Goal: Task Accomplishment & Management: Manage account settings

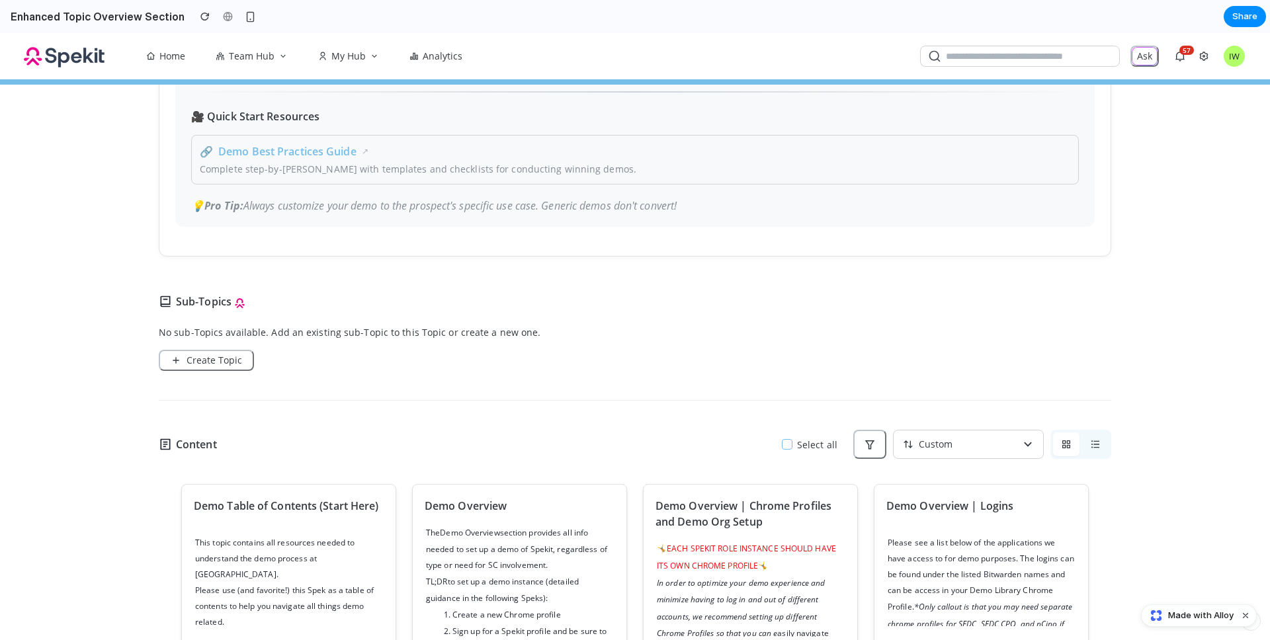
scroll to position [644, 0]
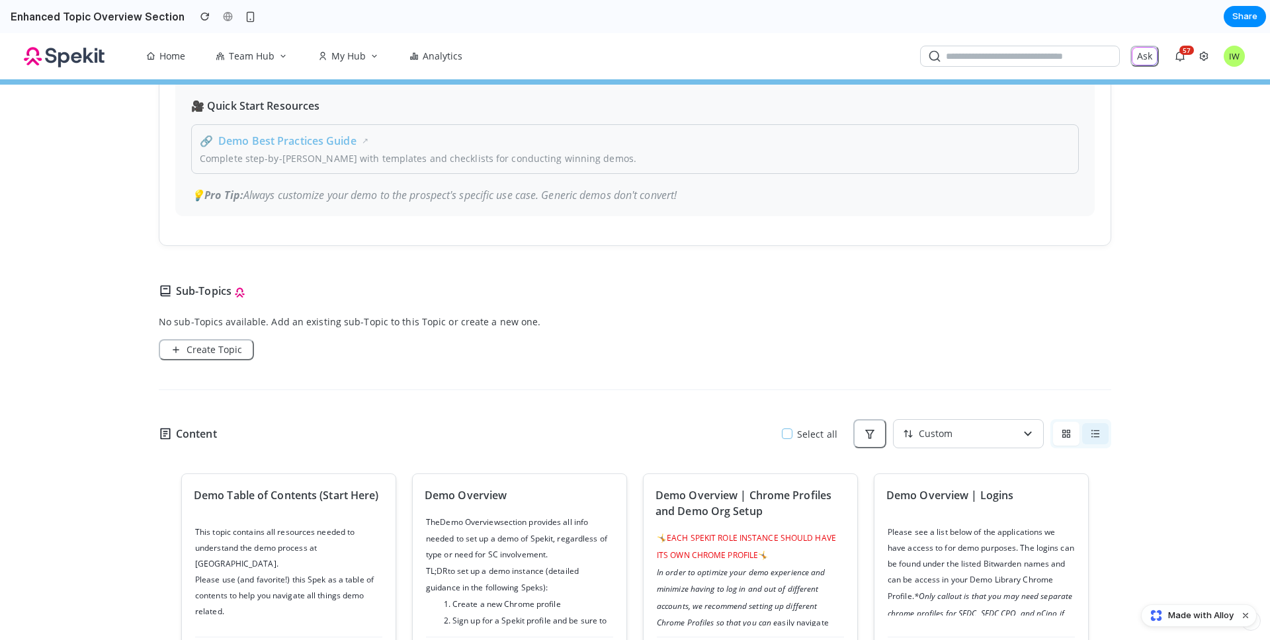
click at [1090, 437] on icon "button" at bounding box center [1095, 433] width 11 height 11
drag, startPoint x: 1055, startPoint y: 444, endPoint x: 1081, endPoint y: 438, distance: 27.1
click at [1055, 444] on button "button" at bounding box center [1066, 433] width 26 height 21
click at [1091, 438] on icon "button" at bounding box center [1095, 433] width 8 height 7
click at [976, 438] on div "Custom" at bounding box center [953, 434] width 120 height 28
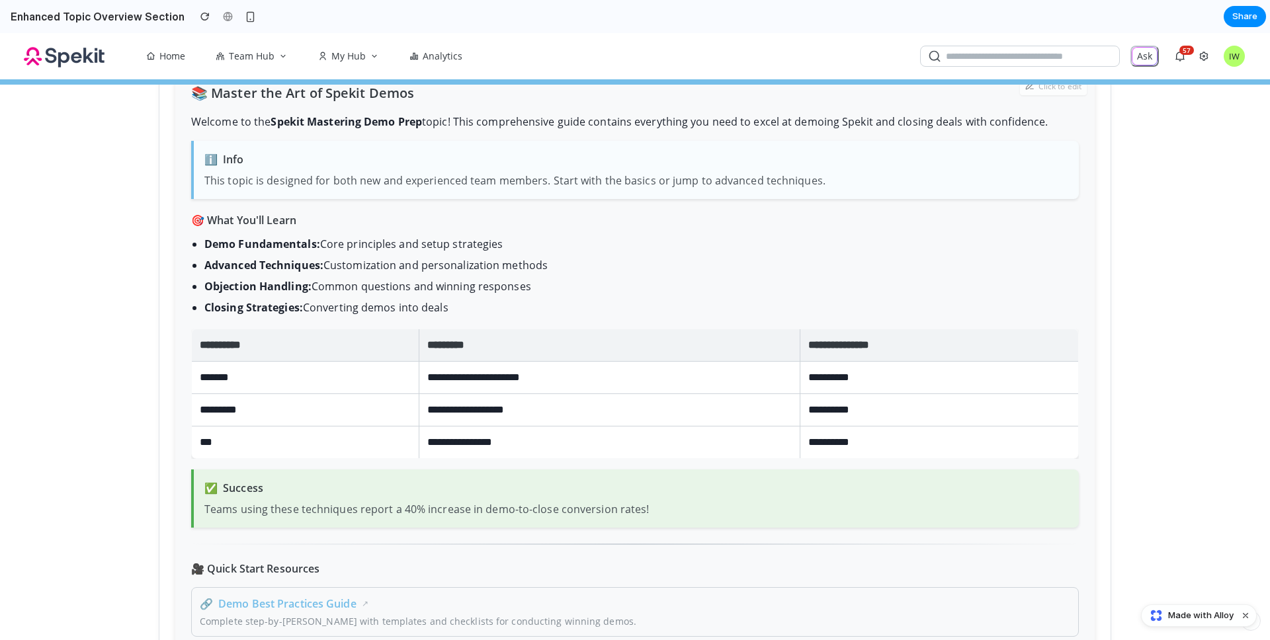
scroll to position [95, 0]
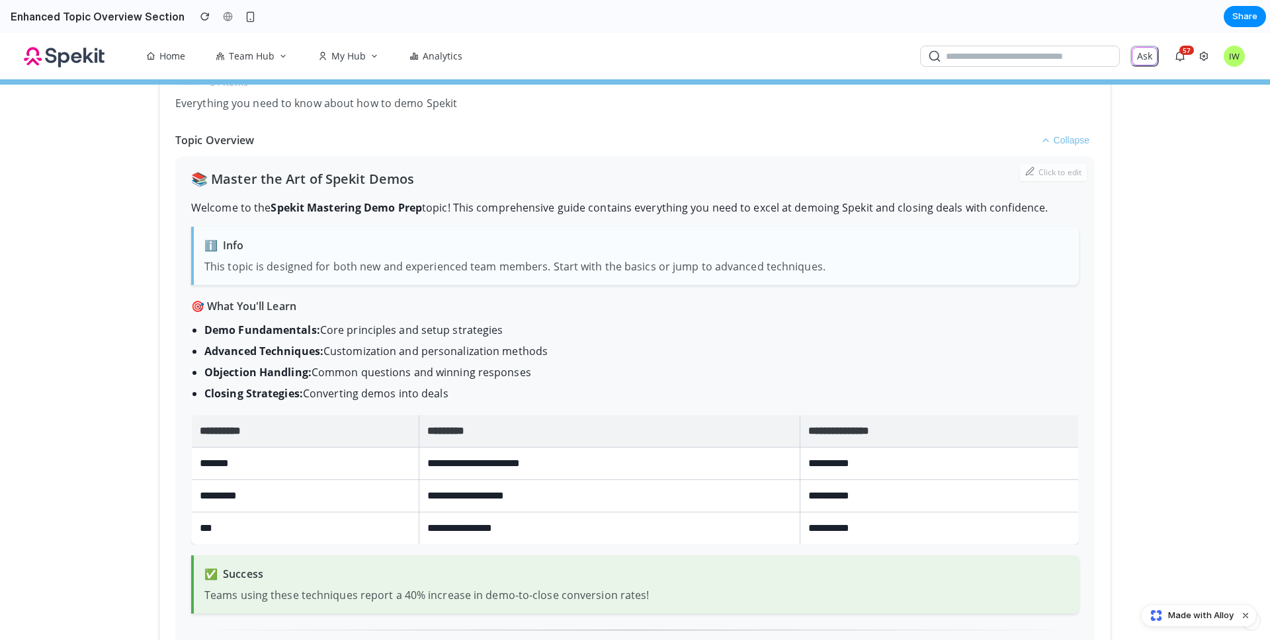
click at [1195, 622] on div "Made with Alloy" at bounding box center [1199, 615] width 116 height 22
click at [1175, 615] on span "Made with Alloy" at bounding box center [1200, 615] width 65 height 13
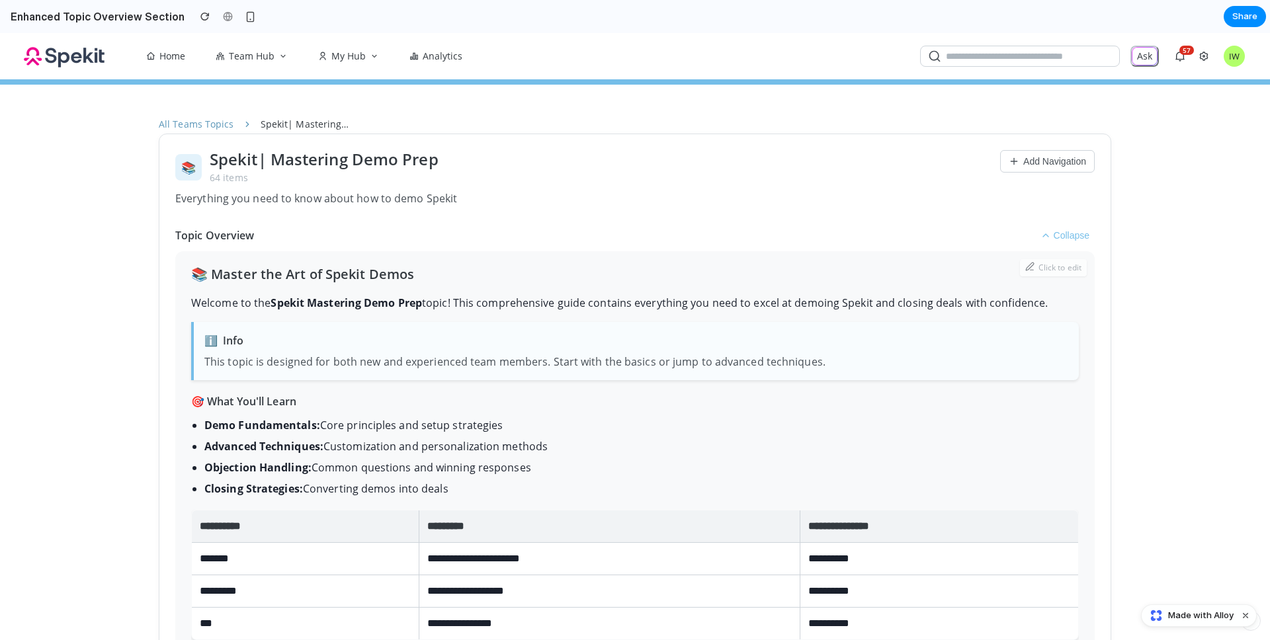
click at [1008, 161] on icon at bounding box center [1013, 161] width 11 height 11
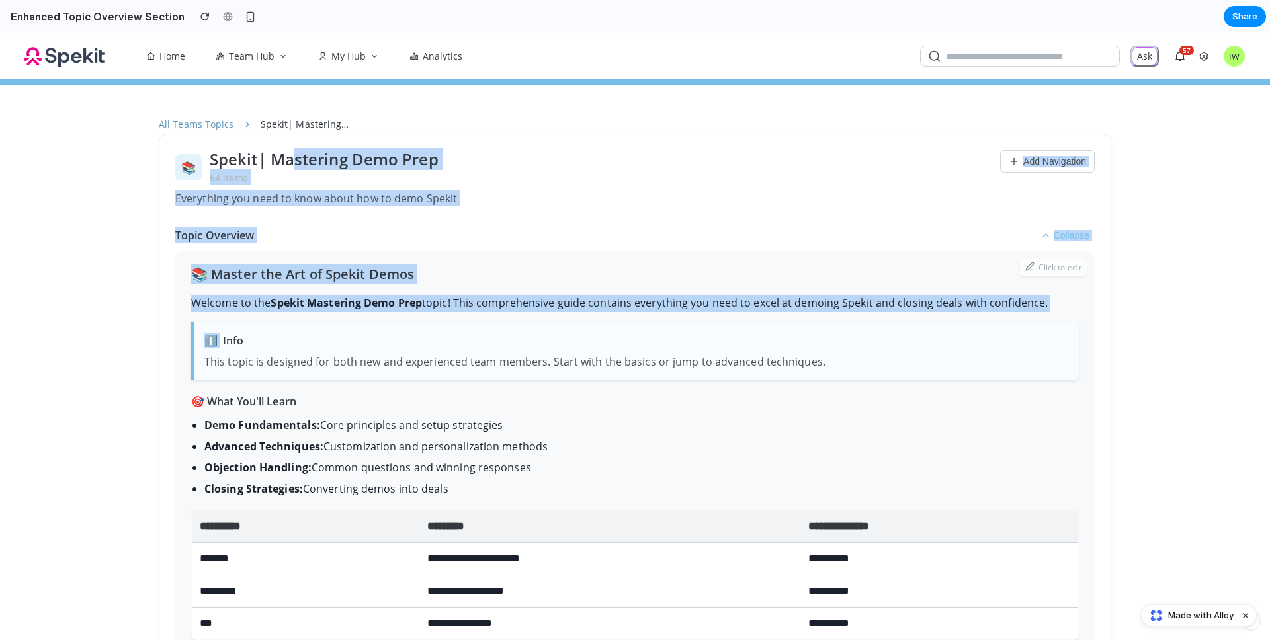
drag, startPoint x: 287, startPoint y: 167, endPoint x: 384, endPoint y: 317, distance: 179.4
click at [383, 317] on div "**********" at bounding box center [635, 587] width 952 height 906
click at [405, 314] on div "**********" at bounding box center [634, 555] width 887 height 583
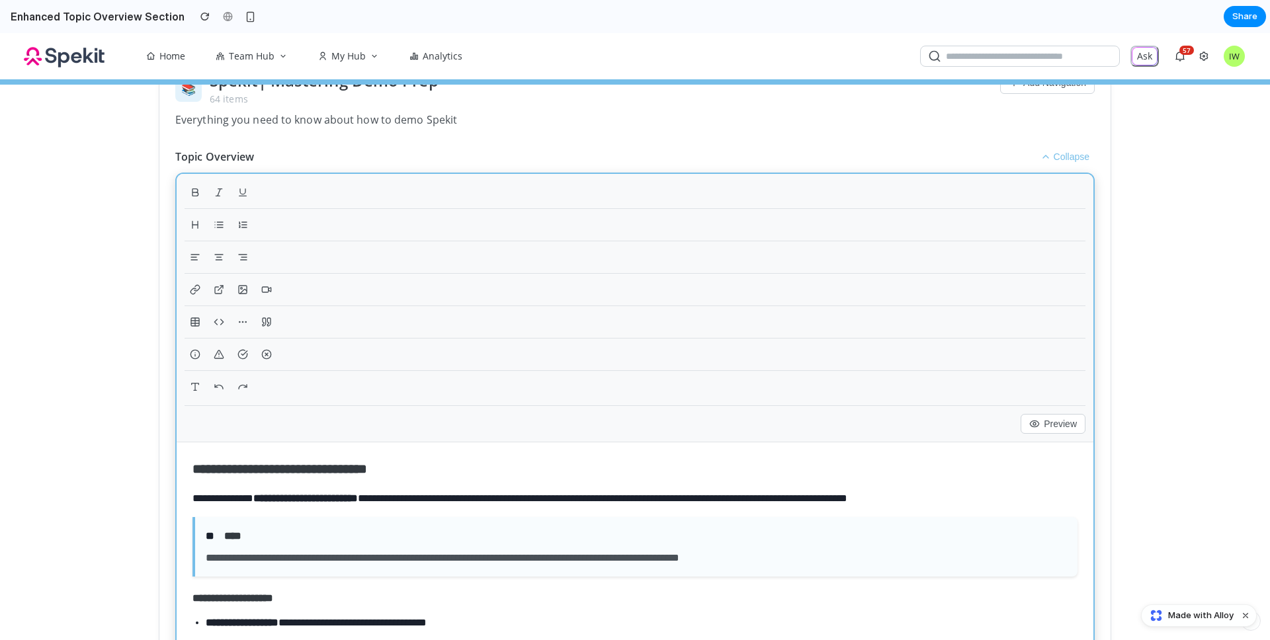
scroll to position [85, 0]
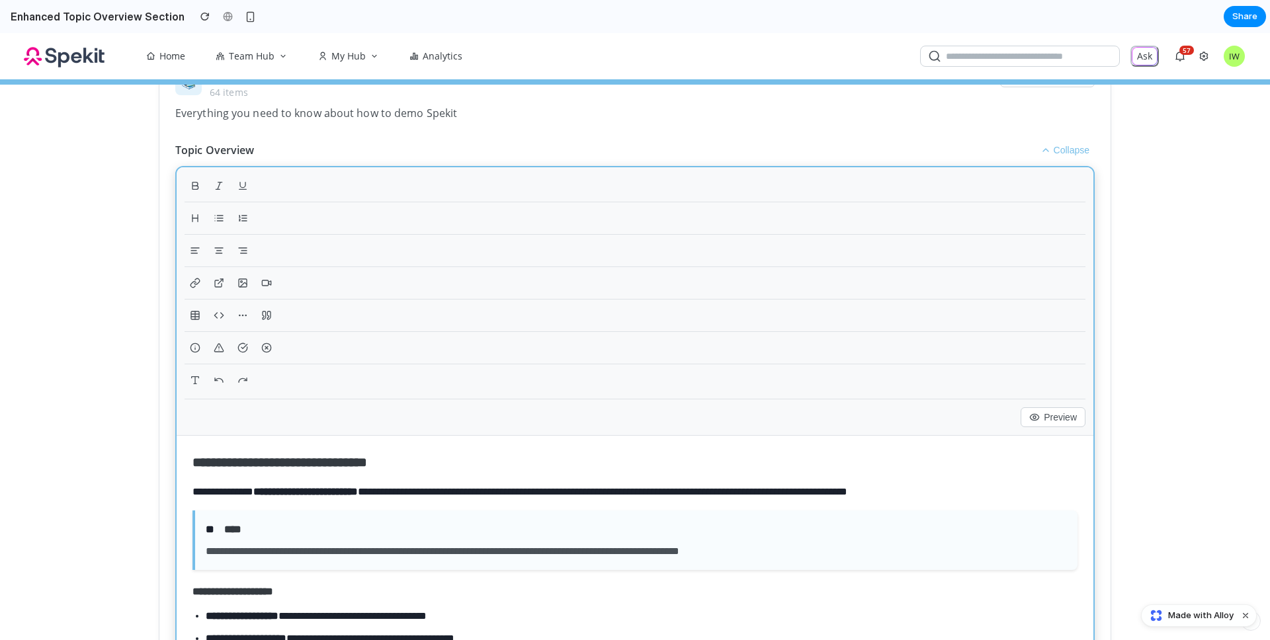
click at [324, 193] on div at bounding box center [634, 188] width 901 height 27
click at [1077, 147] on button "Collapse" at bounding box center [1065, 150] width 60 height 16
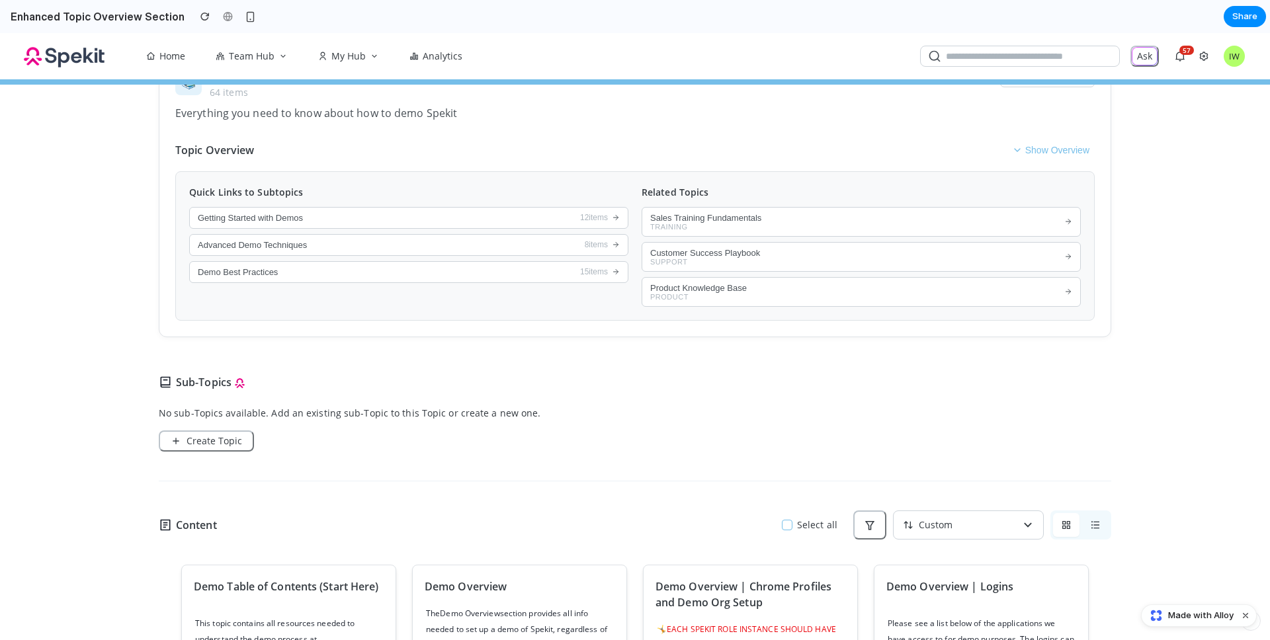
click at [1077, 147] on button "Show Overview" at bounding box center [1050, 150] width 88 height 16
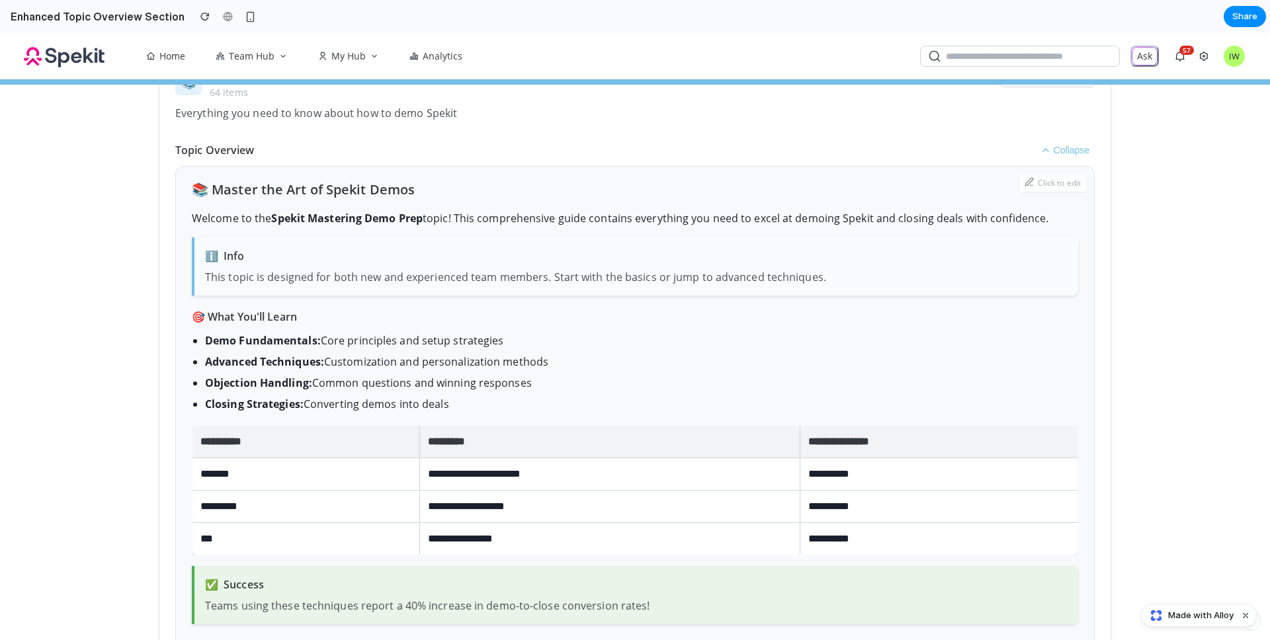
click at [1077, 147] on button "Collapse" at bounding box center [1065, 150] width 60 height 16
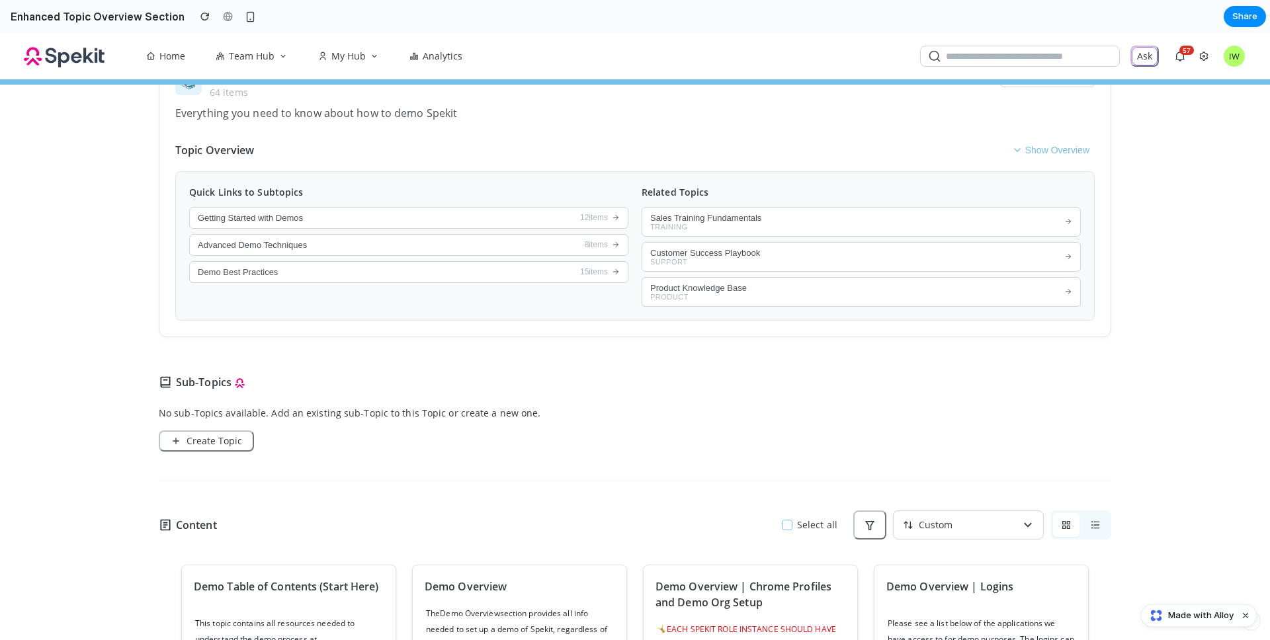
click at [1034, 156] on button "Show Overview" at bounding box center [1050, 150] width 88 height 16
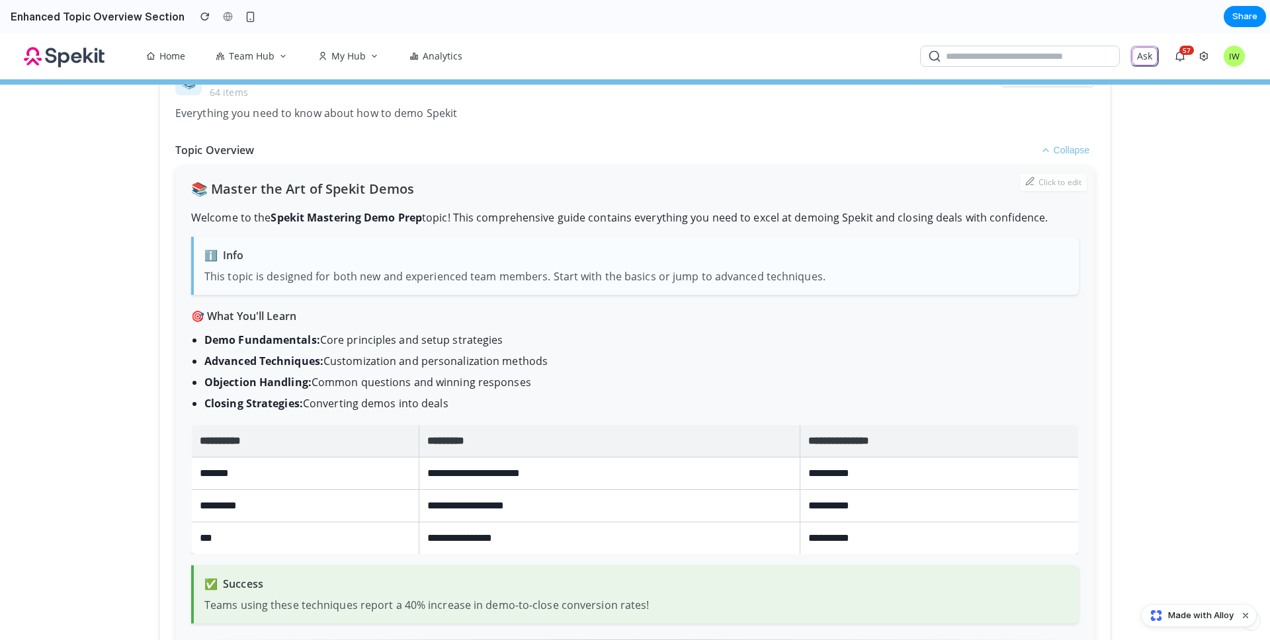
click at [1040, 186] on span "Click to edit" at bounding box center [1059, 183] width 43 height 12
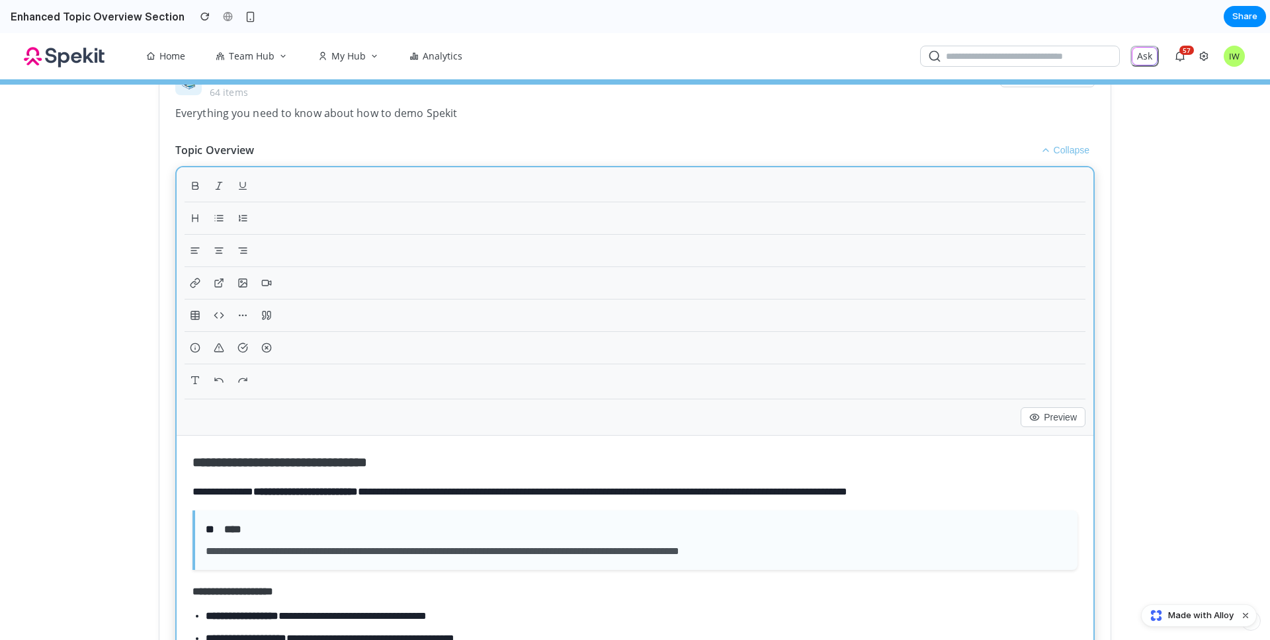
click at [469, 284] on div at bounding box center [634, 285] width 901 height 27
click at [219, 278] on button at bounding box center [218, 282] width 21 height 21
click at [220, 346] on button at bounding box center [218, 347] width 21 height 21
click at [216, 354] on button at bounding box center [218, 347] width 21 height 21
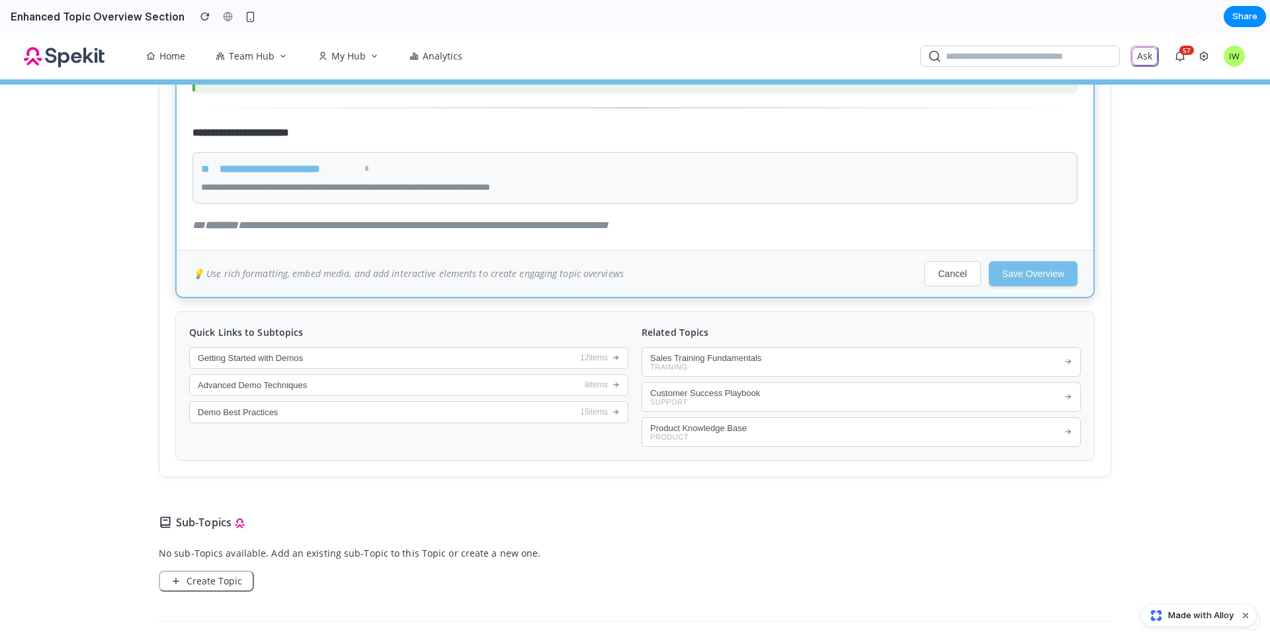
scroll to position [889, 0]
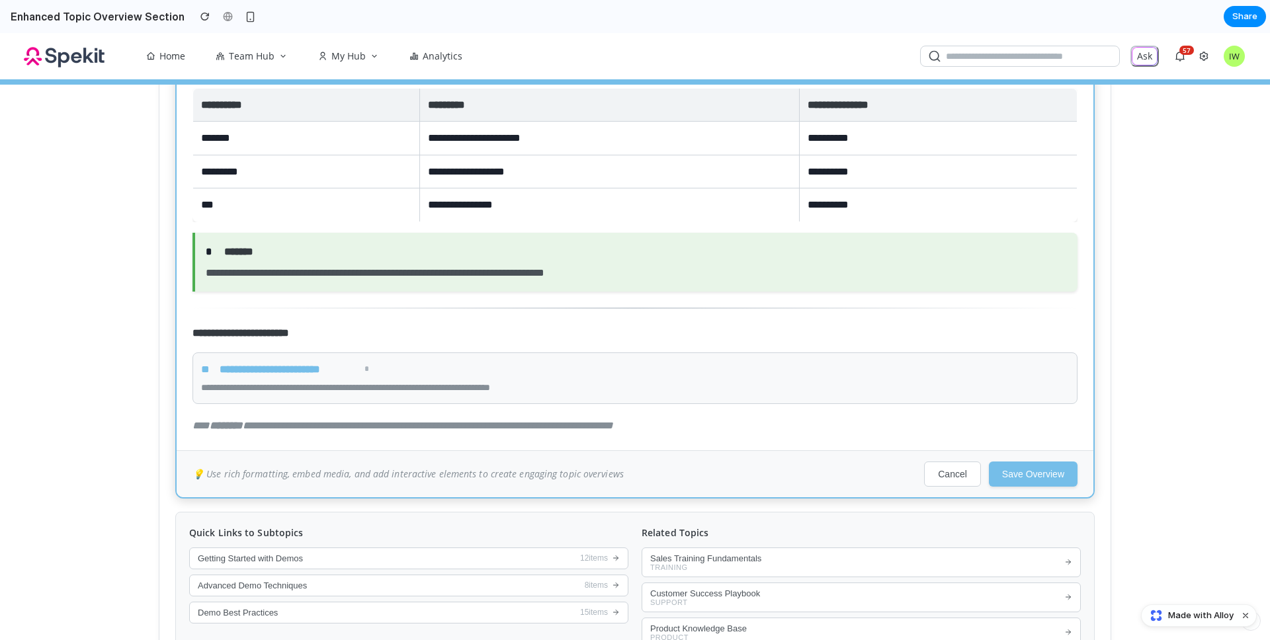
scroll to position [715, 0]
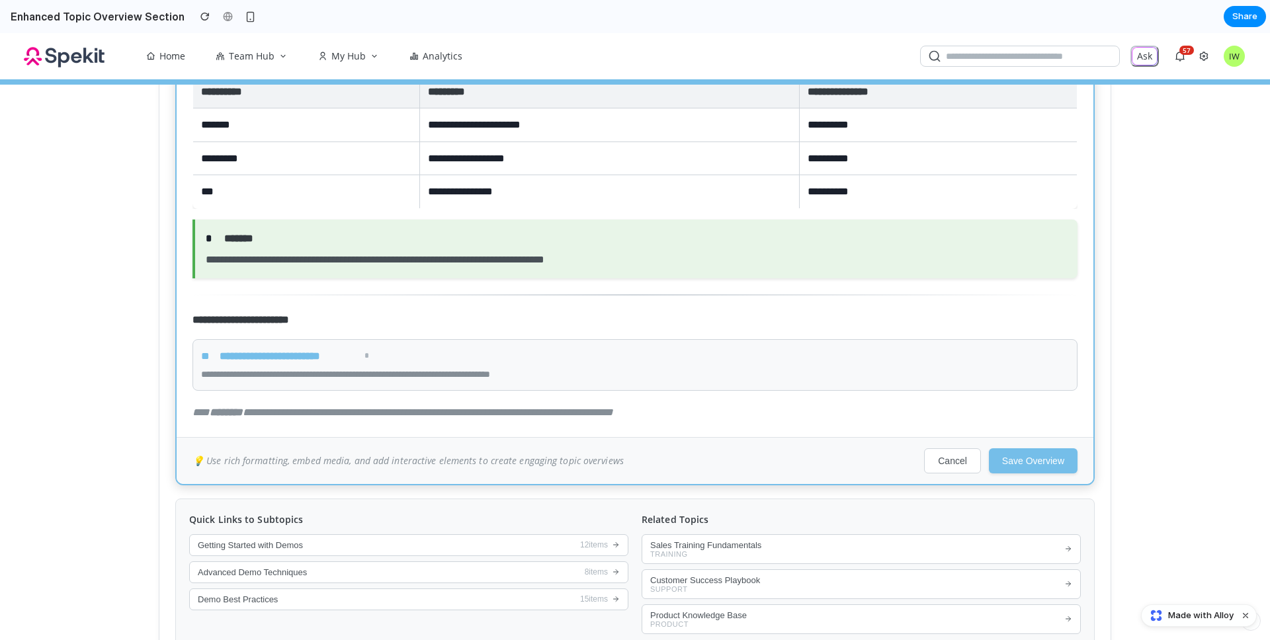
click at [716, 464] on div "💡 Use rich formatting, embed media, and add interactive elements to create enga…" at bounding box center [635, 460] width 916 height 47
click at [231, 467] on div "💡 Use rich formatting, embed media, and add interactive elements to create enga…" at bounding box center [407, 461] width 431 height 14
click at [243, 417] on strong "********" at bounding box center [226, 412] width 33 height 10
drag, startPoint x: 195, startPoint y: 411, endPoint x: 181, endPoint y: 414, distance: 14.1
click at [181, 414] on div "**********" at bounding box center [635, 121] width 916 height 631
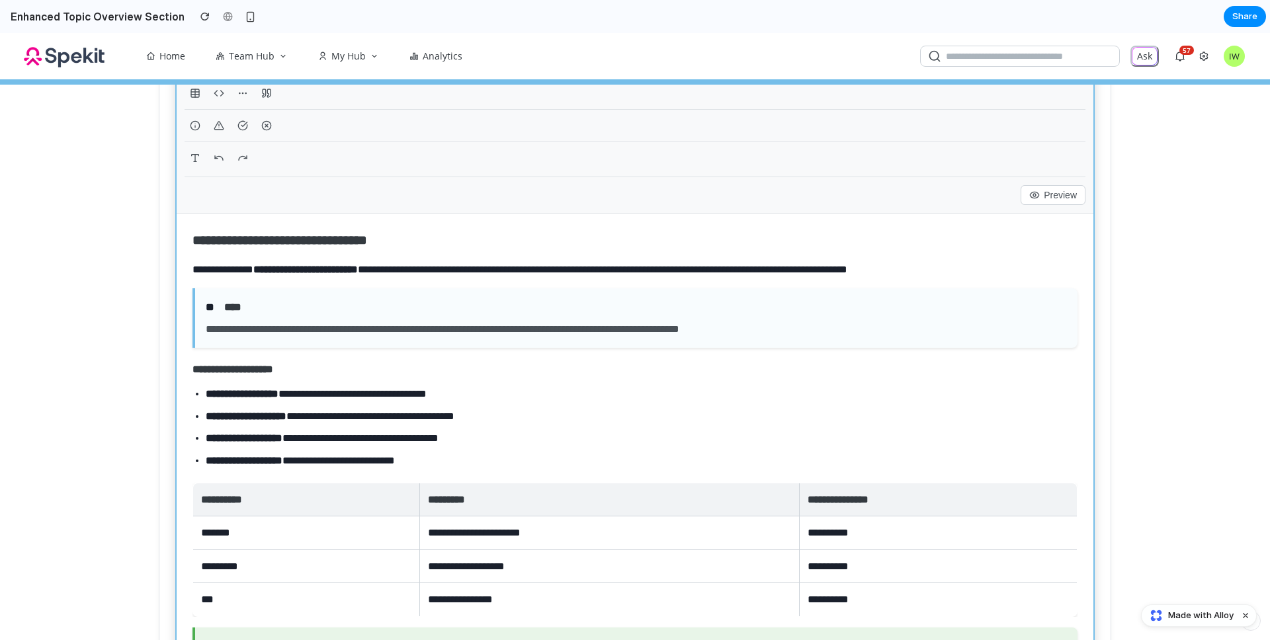
scroll to position [242, 0]
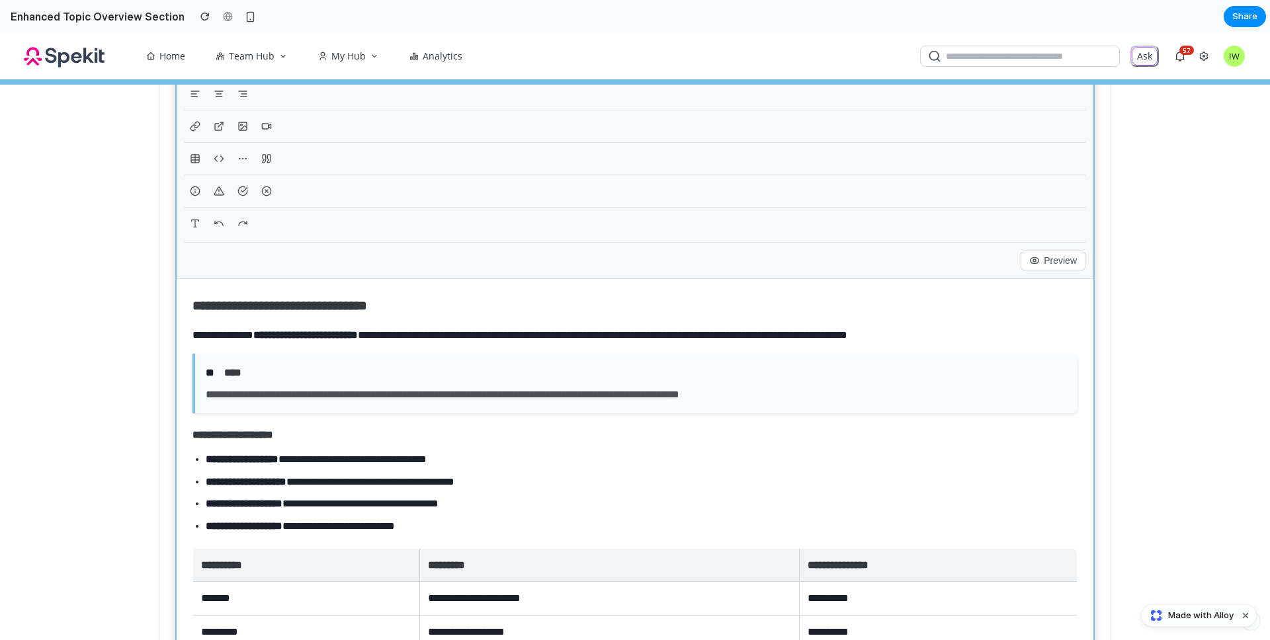
click at [336, 312] on h2 "**********" at bounding box center [634, 305] width 885 height 21
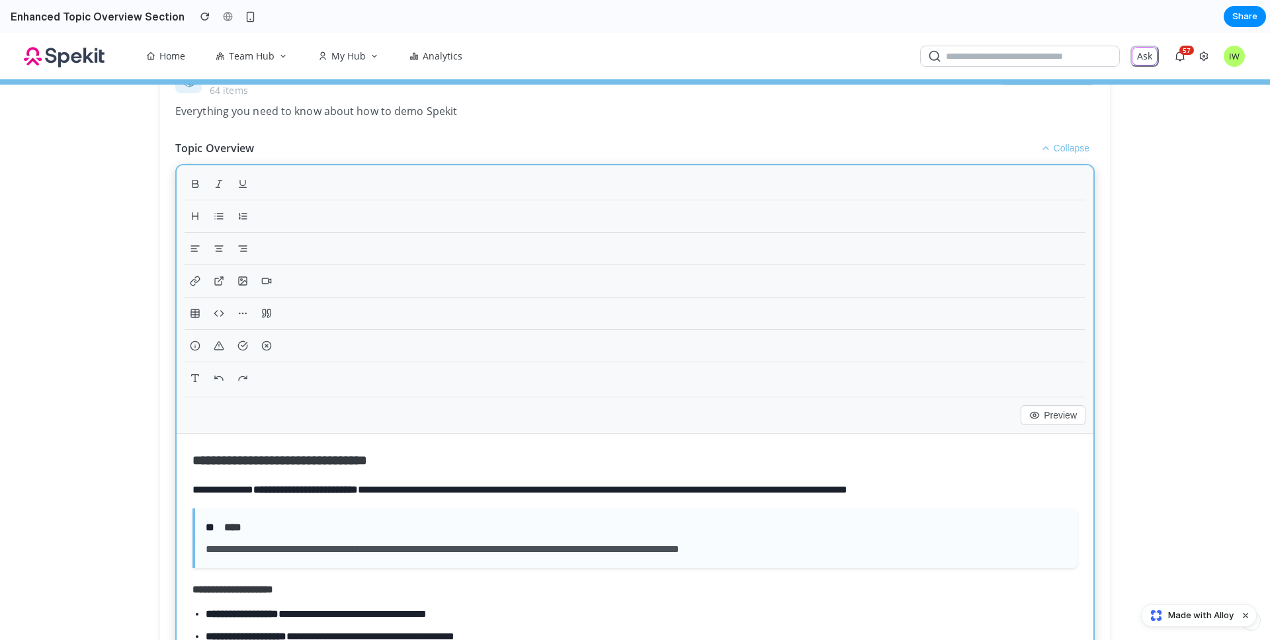
scroll to position [0, 0]
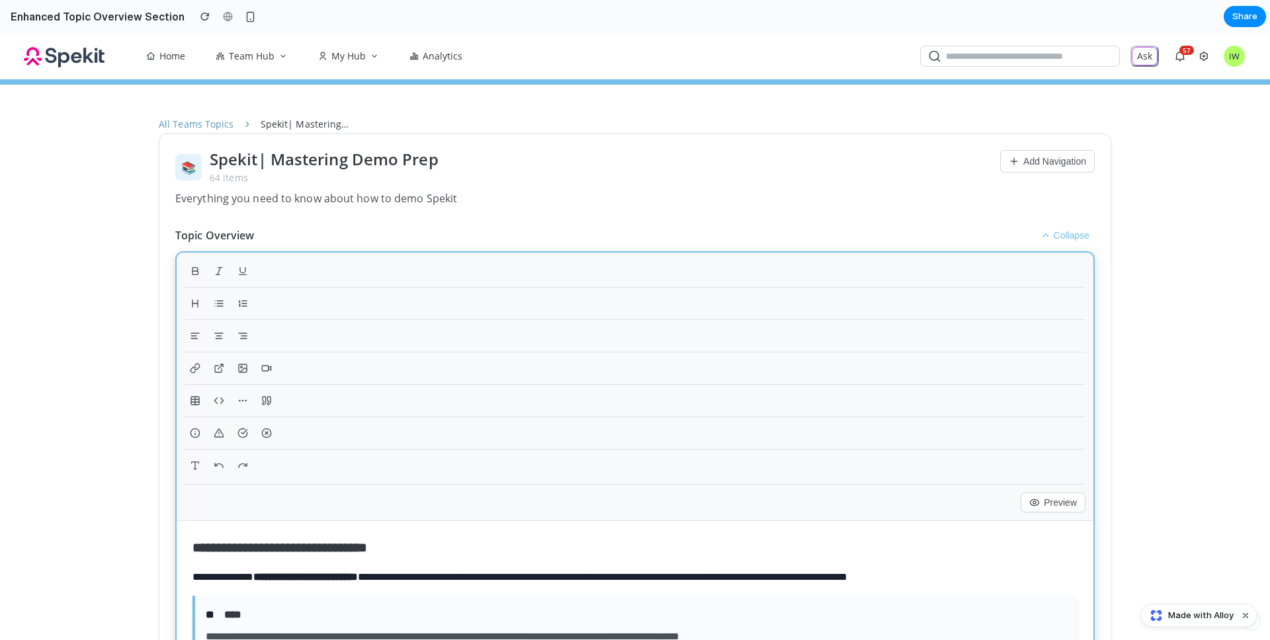
click at [1057, 241] on button "Collapse" at bounding box center [1065, 235] width 60 height 16
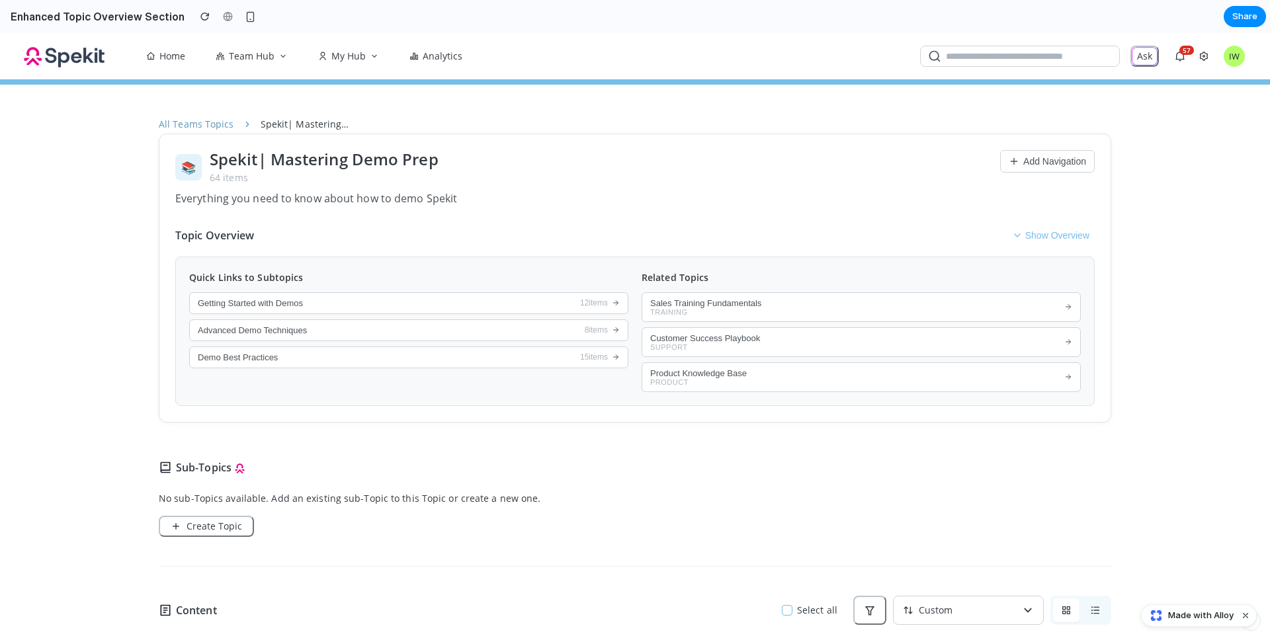
click at [1049, 236] on button "Show Overview" at bounding box center [1050, 235] width 88 height 16
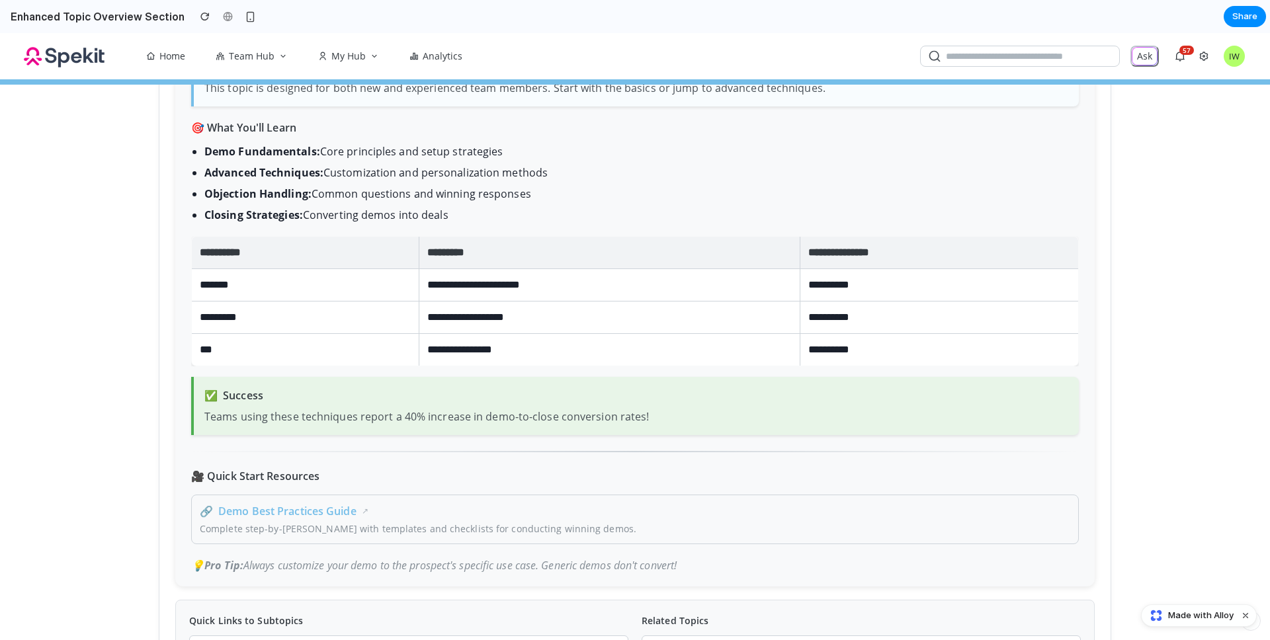
scroll to position [633, 0]
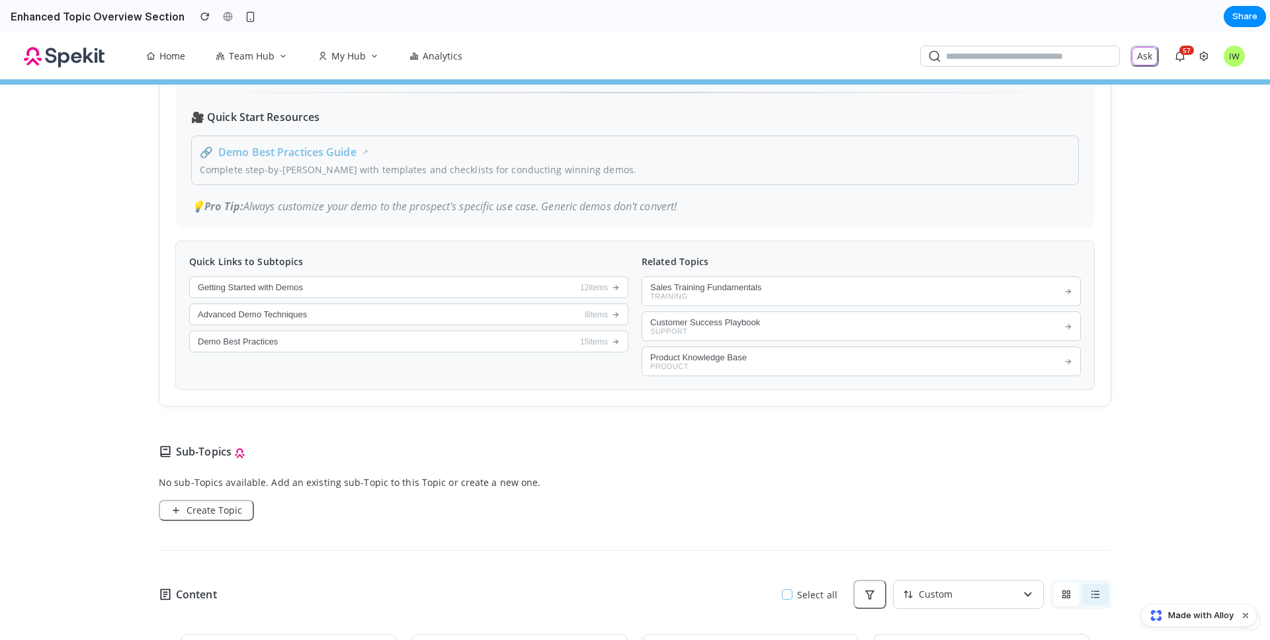
click at [1090, 593] on icon "button" at bounding box center [1095, 594] width 11 height 11
click at [1054, 595] on button "button" at bounding box center [1066, 594] width 26 height 21
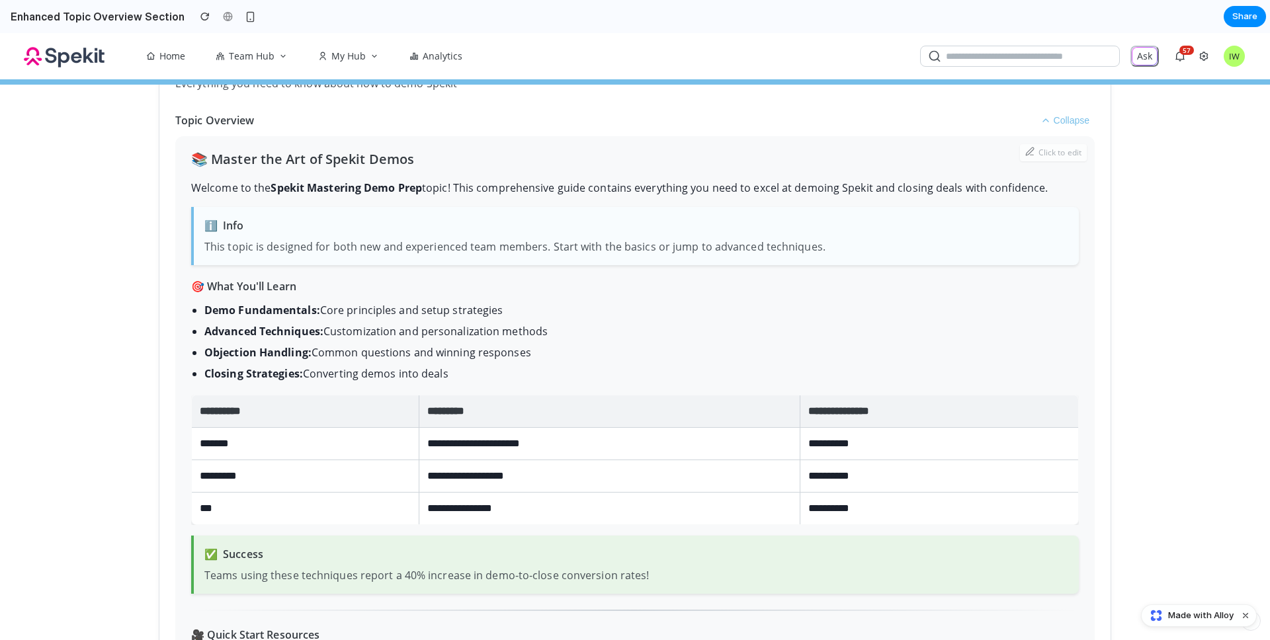
scroll to position [0, 0]
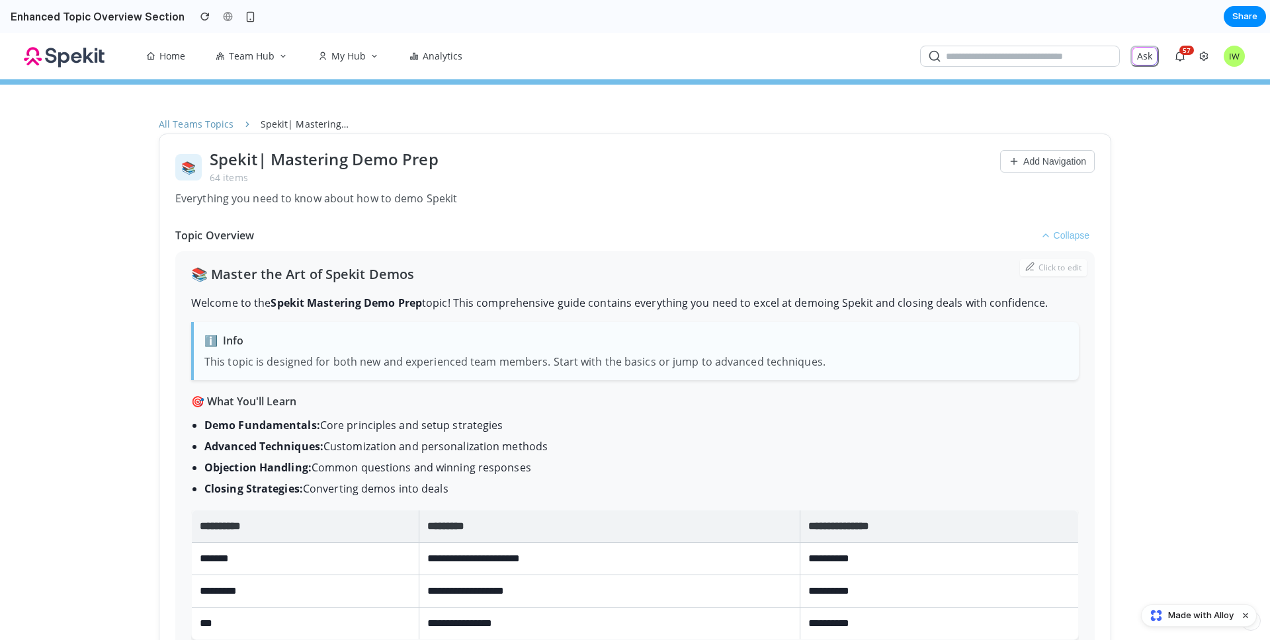
click at [1012, 161] on icon at bounding box center [1013, 161] width 11 height 11
click at [1084, 156] on button "Add Navigation" at bounding box center [1047, 161] width 95 height 22
click at [1064, 239] on button "Collapse" at bounding box center [1065, 235] width 60 height 16
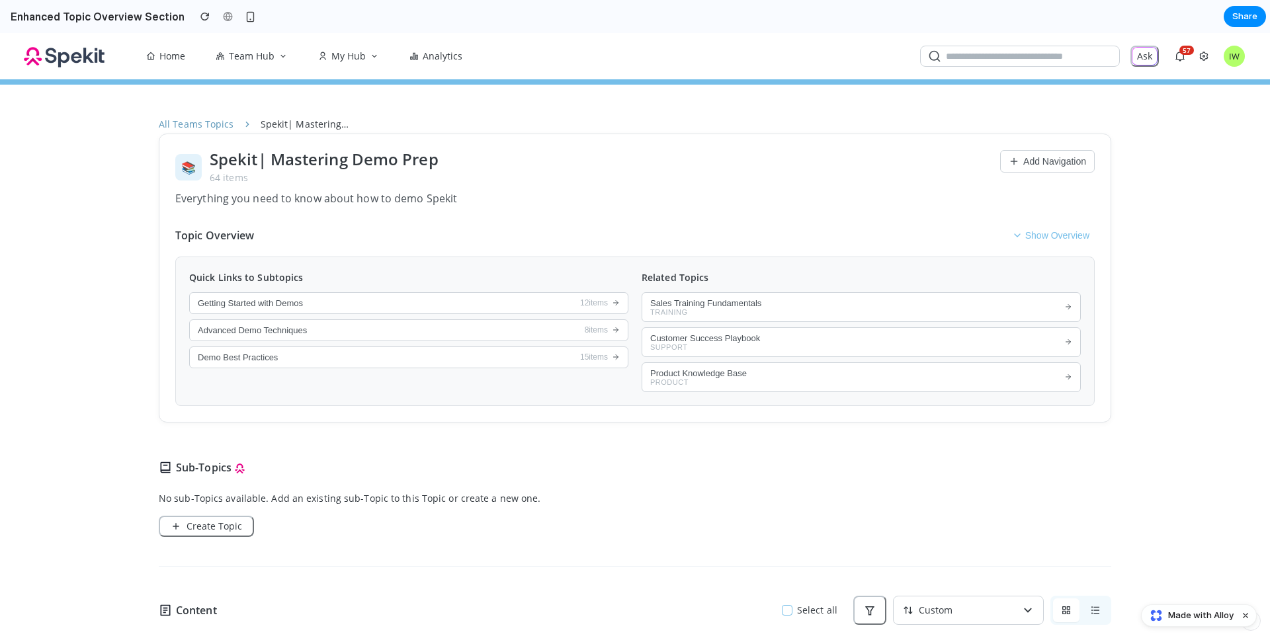
click at [1060, 237] on button "Show Overview" at bounding box center [1050, 235] width 88 height 16
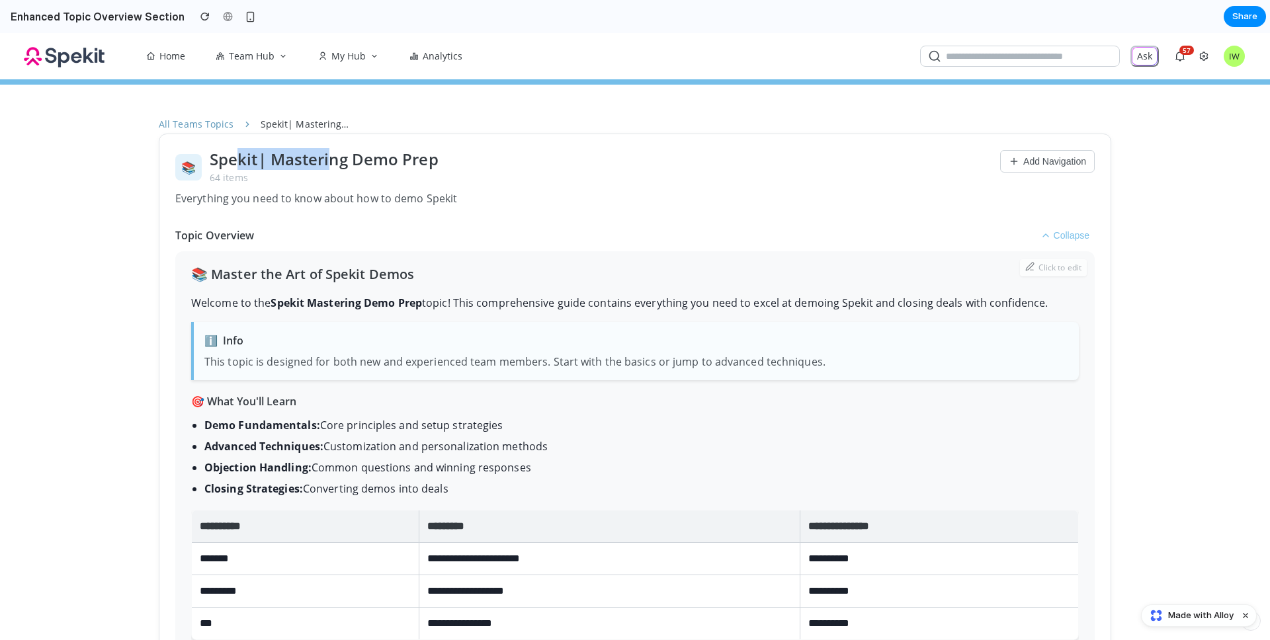
drag, startPoint x: 231, startPoint y: 159, endPoint x: 319, endPoint y: 160, distance: 88.6
click at [319, 160] on h1 "Spekit| Mastering Demo Prep" at bounding box center [324, 159] width 229 height 19
drag, startPoint x: 271, startPoint y: 160, endPoint x: 259, endPoint y: 157, distance: 13.0
click at [271, 160] on h1 "Spekit| Mastering Demo Prep" at bounding box center [324, 159] width 229 height 19
click at [255, 155] on h1 "Spekit| Mastering Demo Prep" at bounding box center [324, 159] width 229 height 19
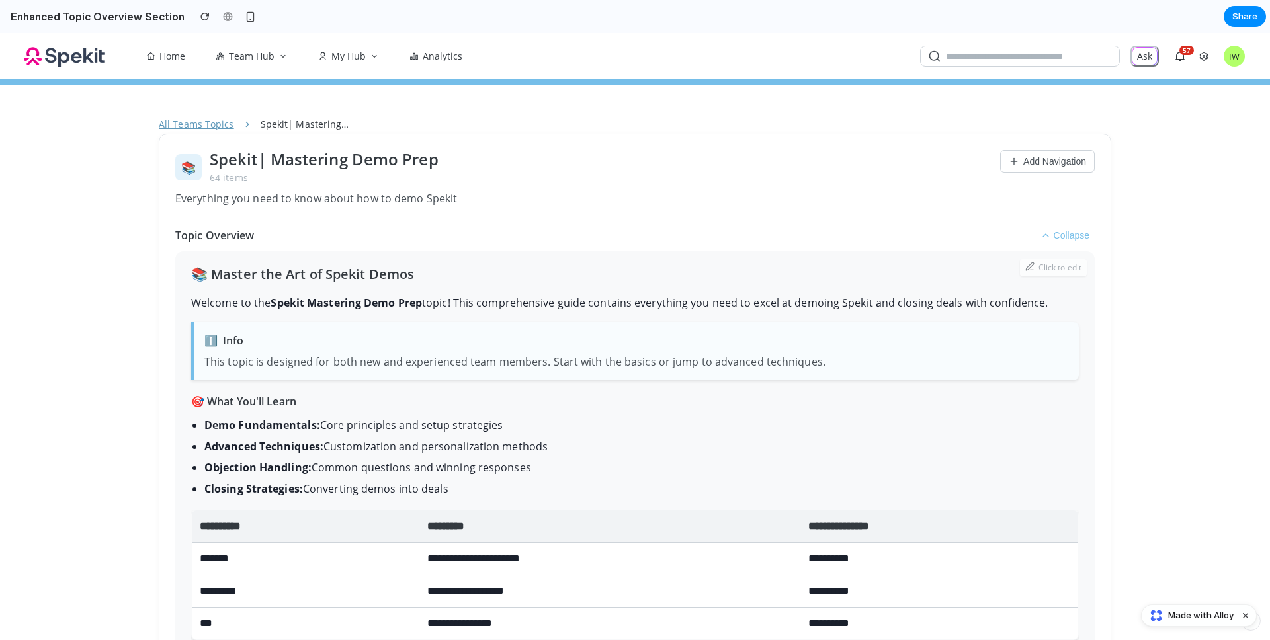
click at [201, 117] on link "All Teams Topics" at bounding box center [196, 124] width 75 height 14
click at [276, 127] on span "Spekit| Mastering Demo Prep" at bounding box center [305, 131] width 89 height 26
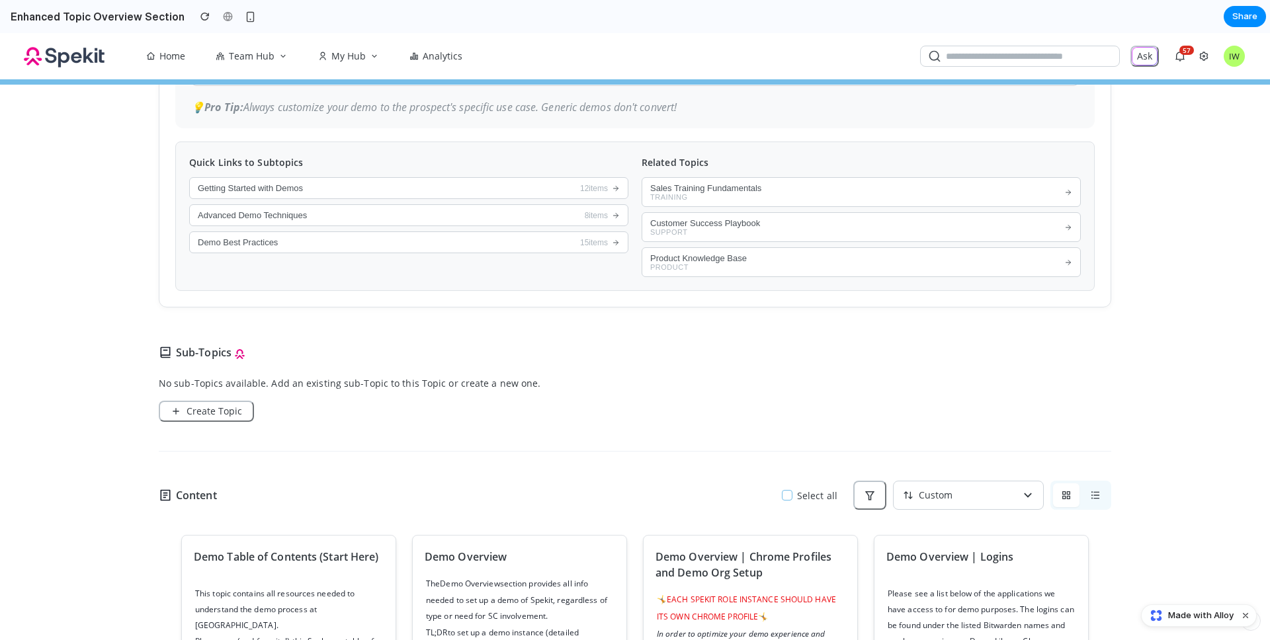
scroll to position [1154, 0]
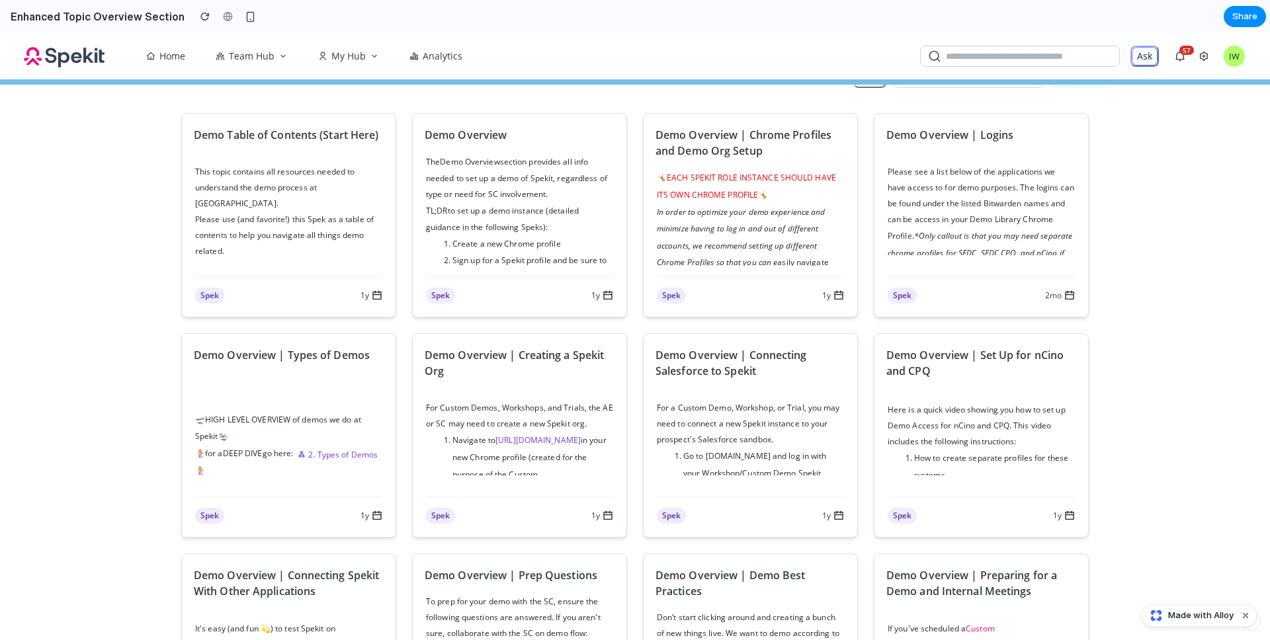
click at [1147, 51] on button "Ask" at bounding box center [1144, 56] width 28 height 21
click at [1186, 56] on button "button" at bounding box center [1179, 56] width 21 height 21
click at [1204, 54] on icon "button" at bounding box center [1203, 56] width 11 height 11
click at [1233, 58] on button "IW" at bounding box center [1233, 56] width 29 height 22
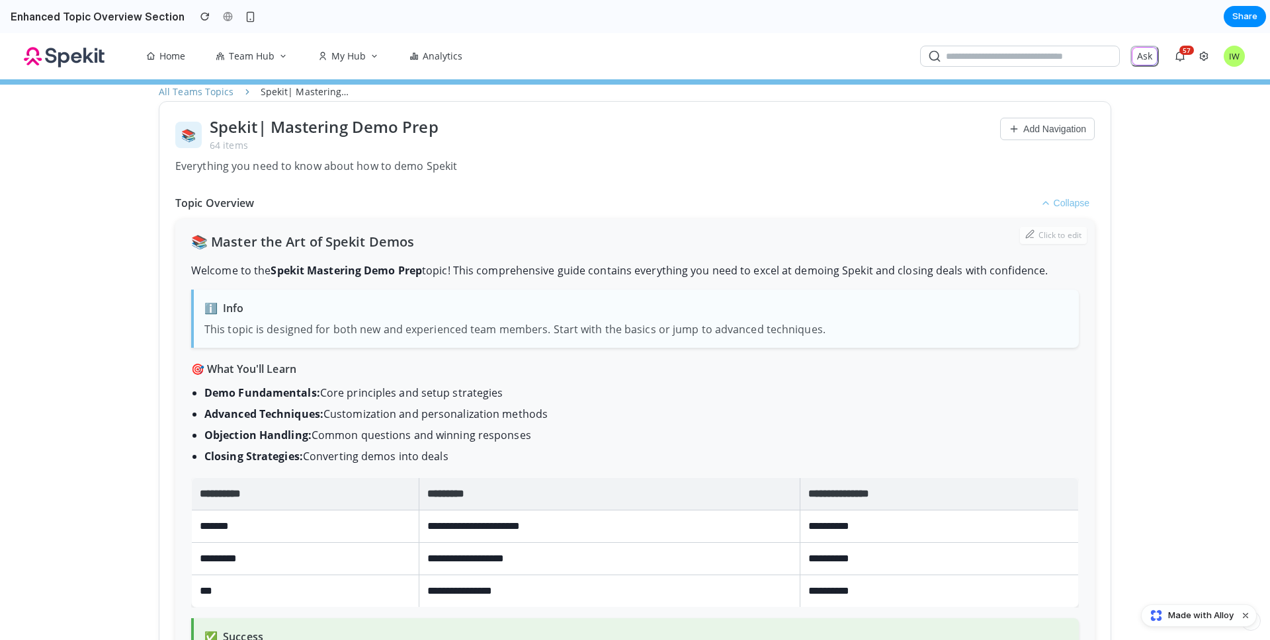
scroll to position [0, 0]
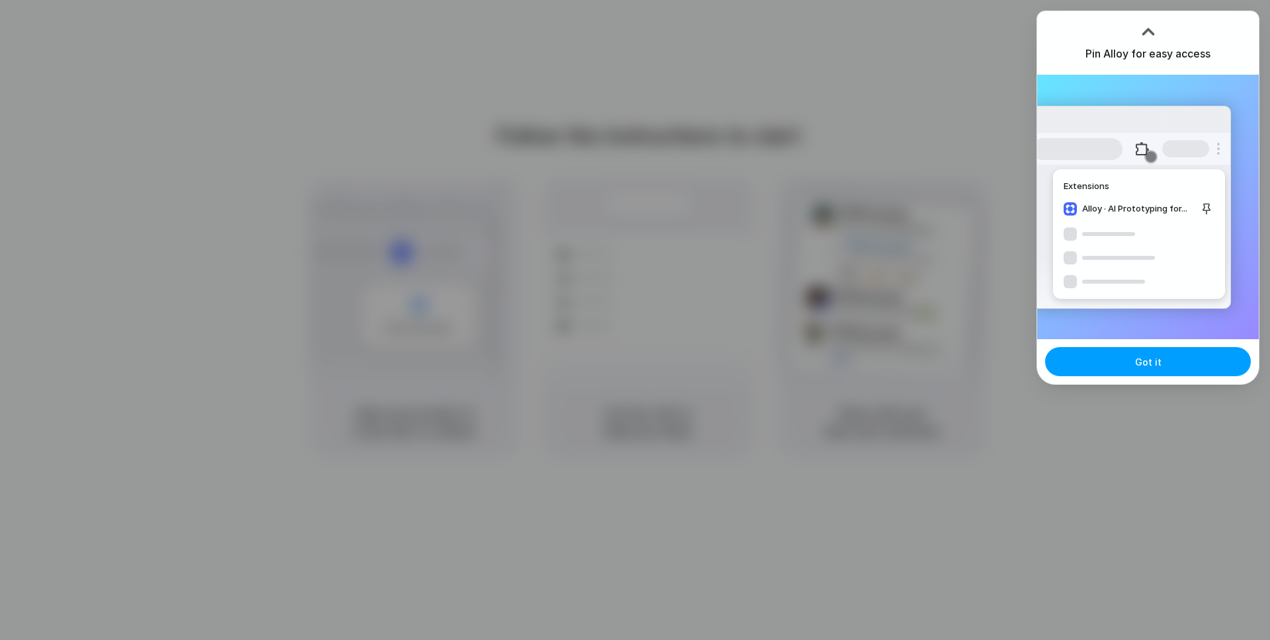
click at [1143, 366] on span "Got it" at bounding box center [1148, 362] width 26 height 14
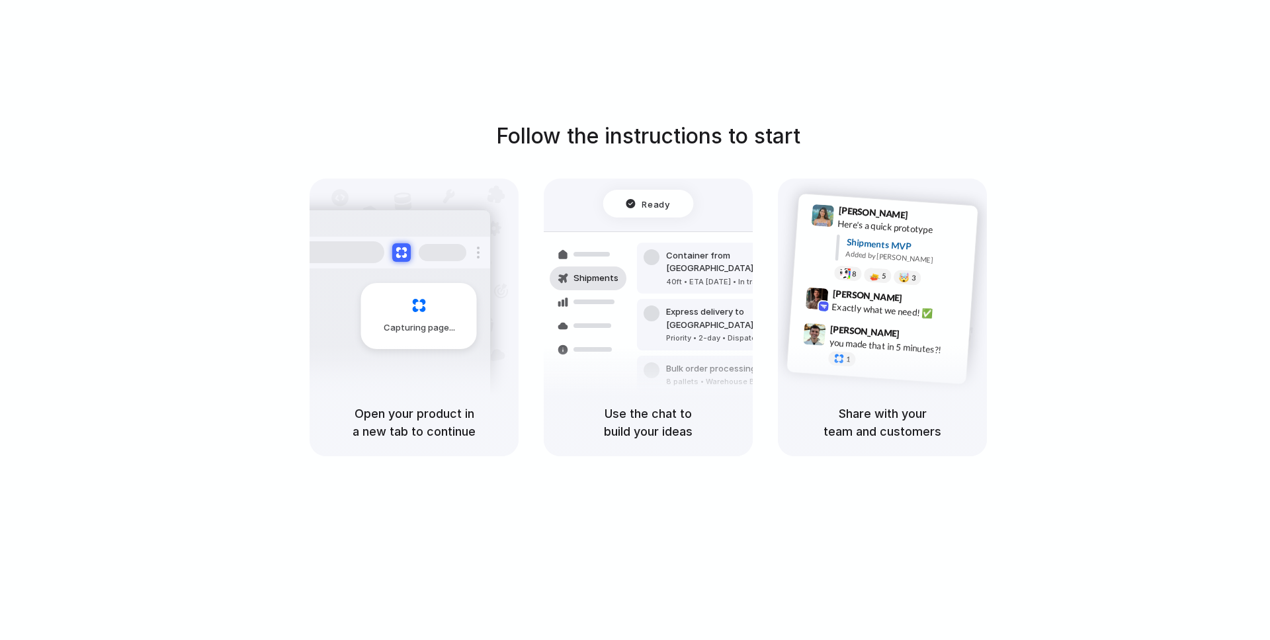
click at [394, 403] on div "Open your product in a new tab to continue" at bounding box center [413, 422] width 209 height 67
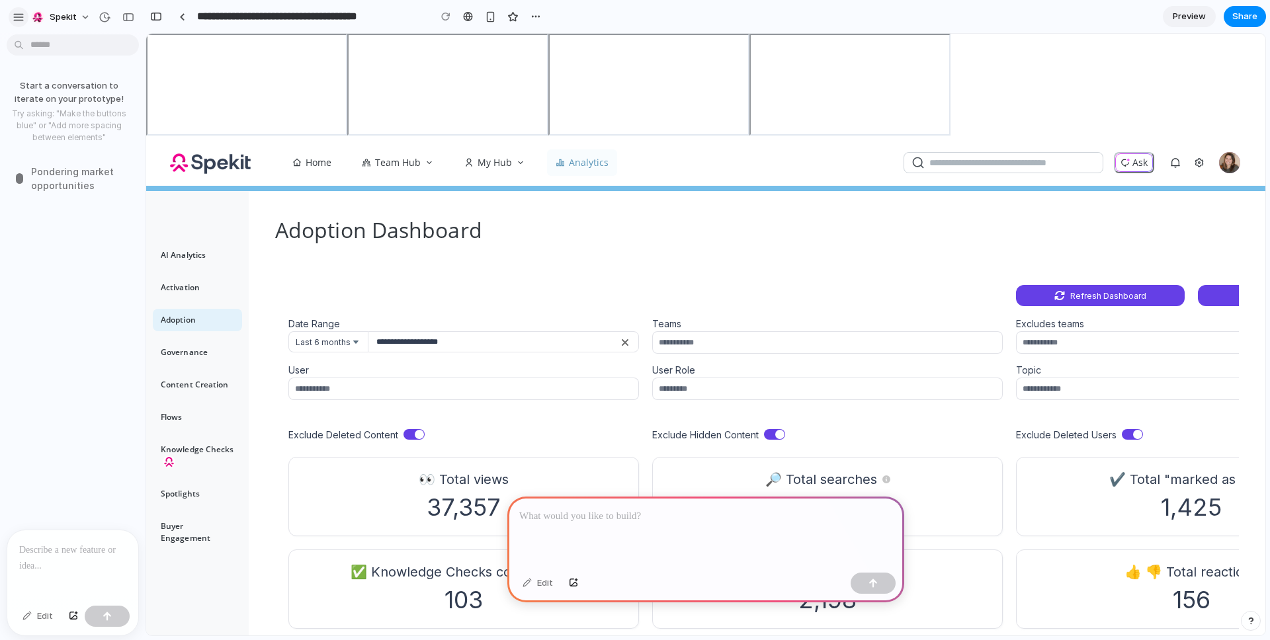
click at [24, 13] on button "button" at bounding box center [19, 17] width 20 height 20
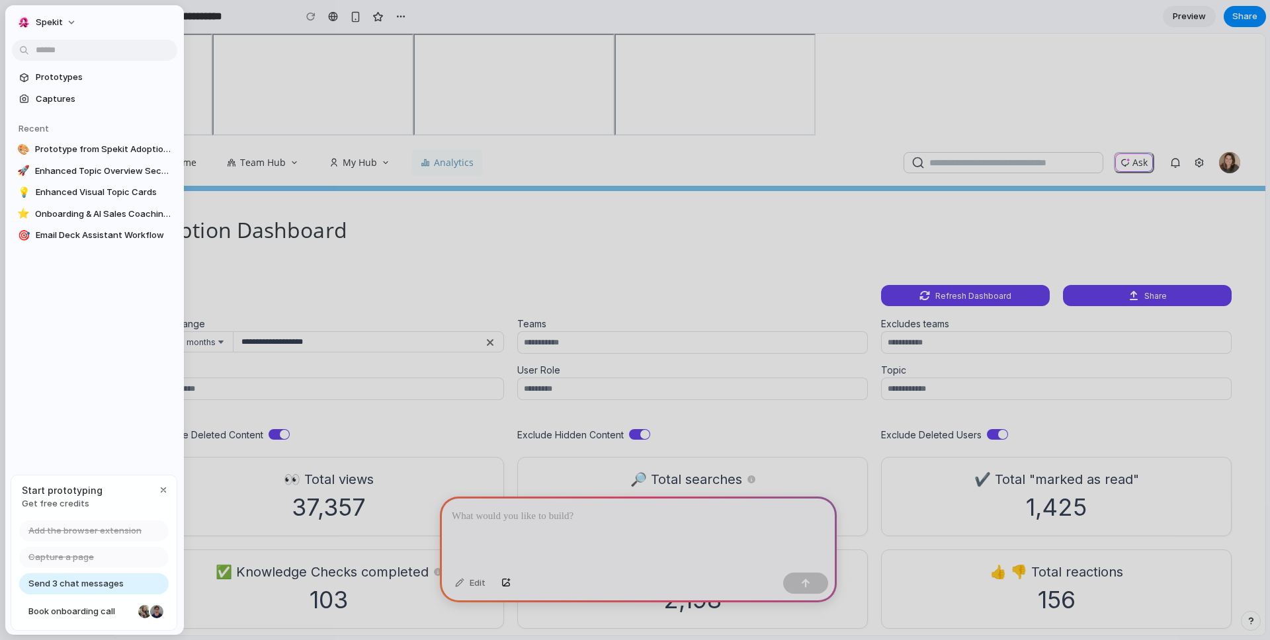
click at [61, 500] on span "Get free credits" at bounding box center [62, 503] width 81 height 13
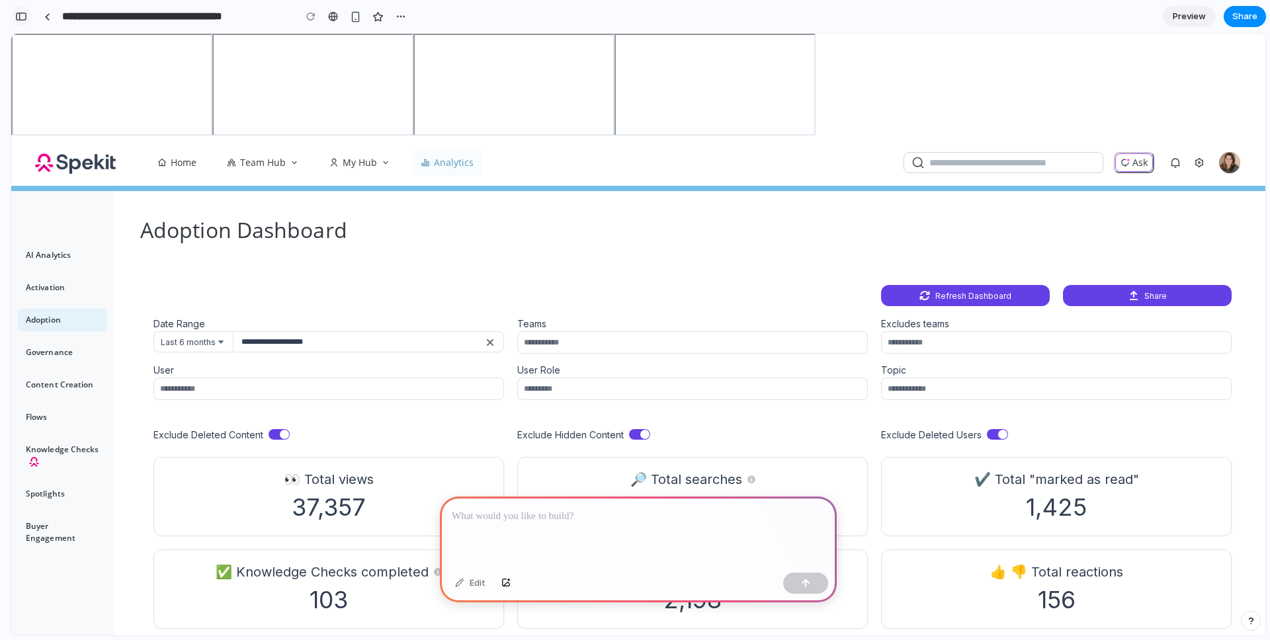
click at [25, 15] on div "button" at bounding box center [21, 16] width 12 height 9
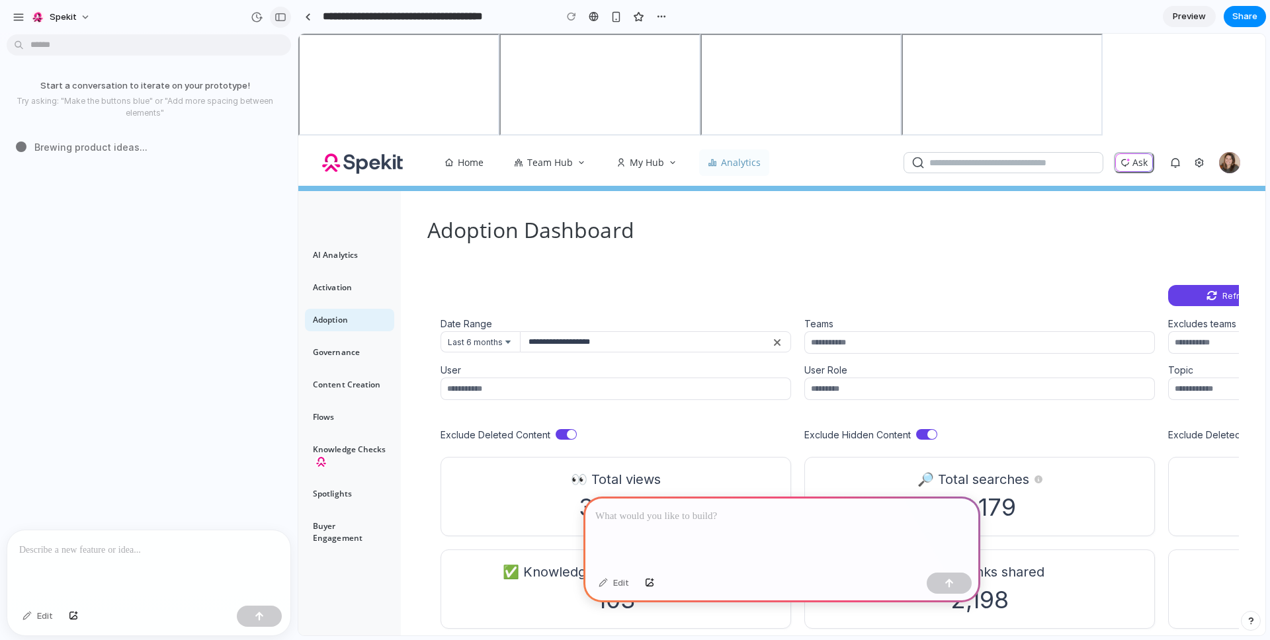
click at [284, 15] on div "button" at bounding box center [280, 17] width 12 height 9
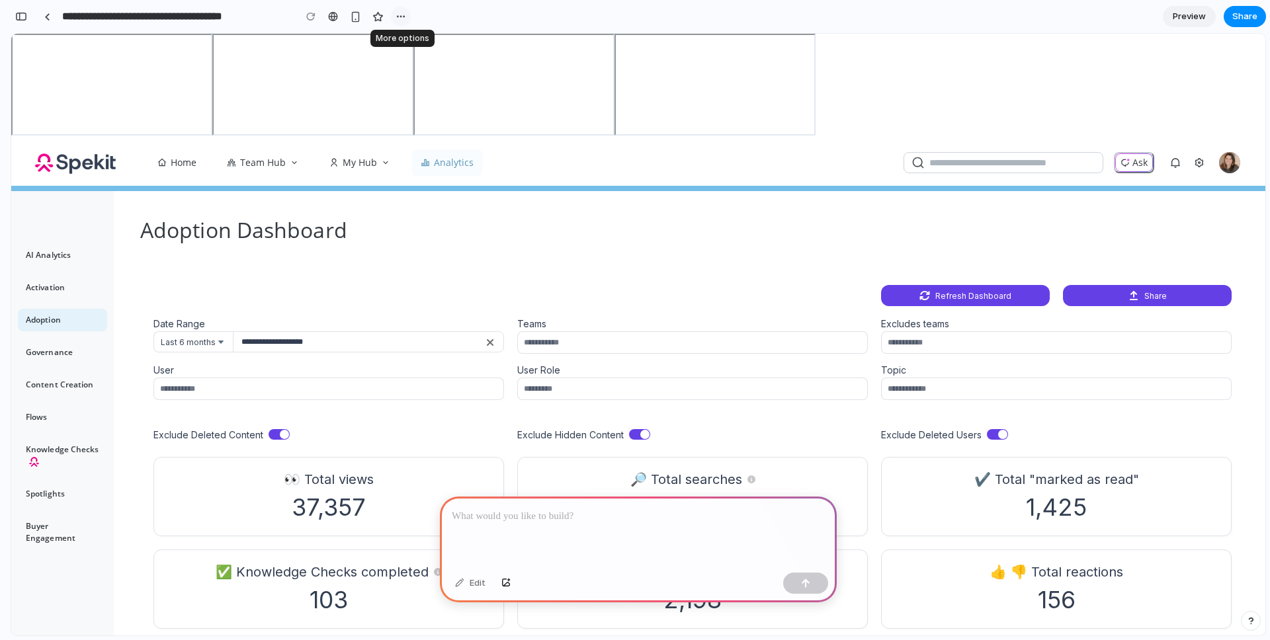
click at [395, 13] on div "button" at bounding box center [400, 16] width 11 height 11
drag, startPoint x: 1186, startPoint y: 13, endPoint x: 970, endPoint y: 19, distance: 215.6
click at [969, 20] on section "**********" at bounding box center [638, 16] width 1255 height 33
click at [26, 17] on div "button" at bounding box center [21, 16] width 12 height 9
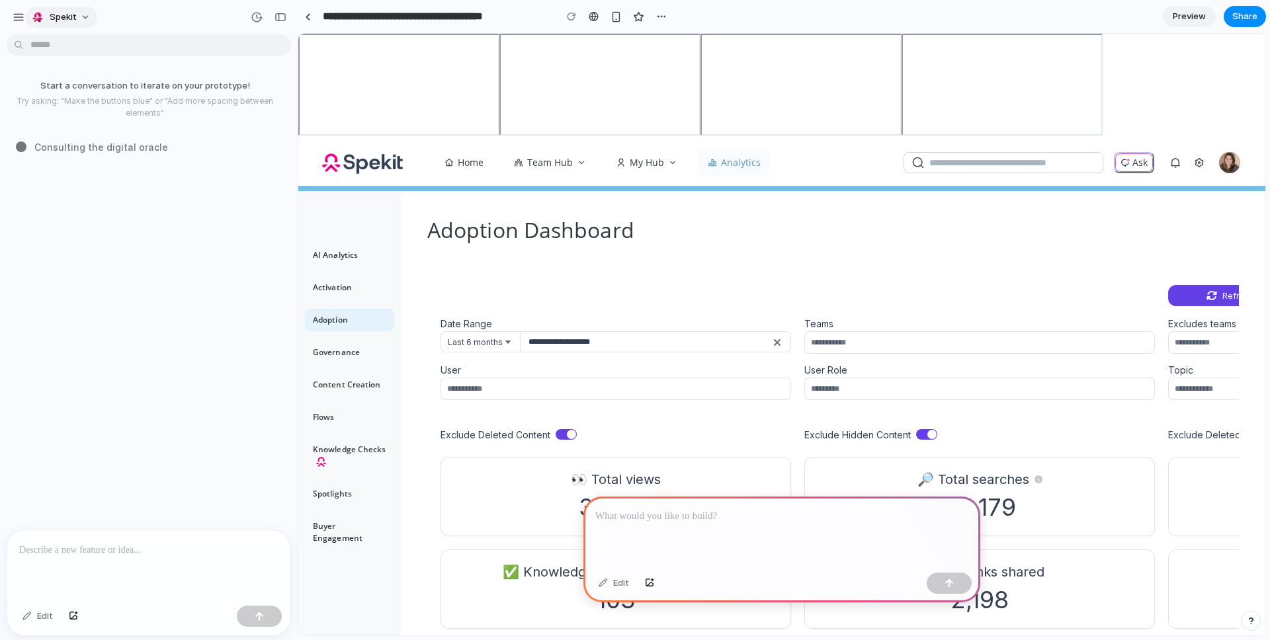
click at [46, 16] on div "Spekit" at bounding box center [54, 17] width 46 height 13
click at [61, 63] on span "Invite members" at bounding box center [81, 67] width 63 height 13
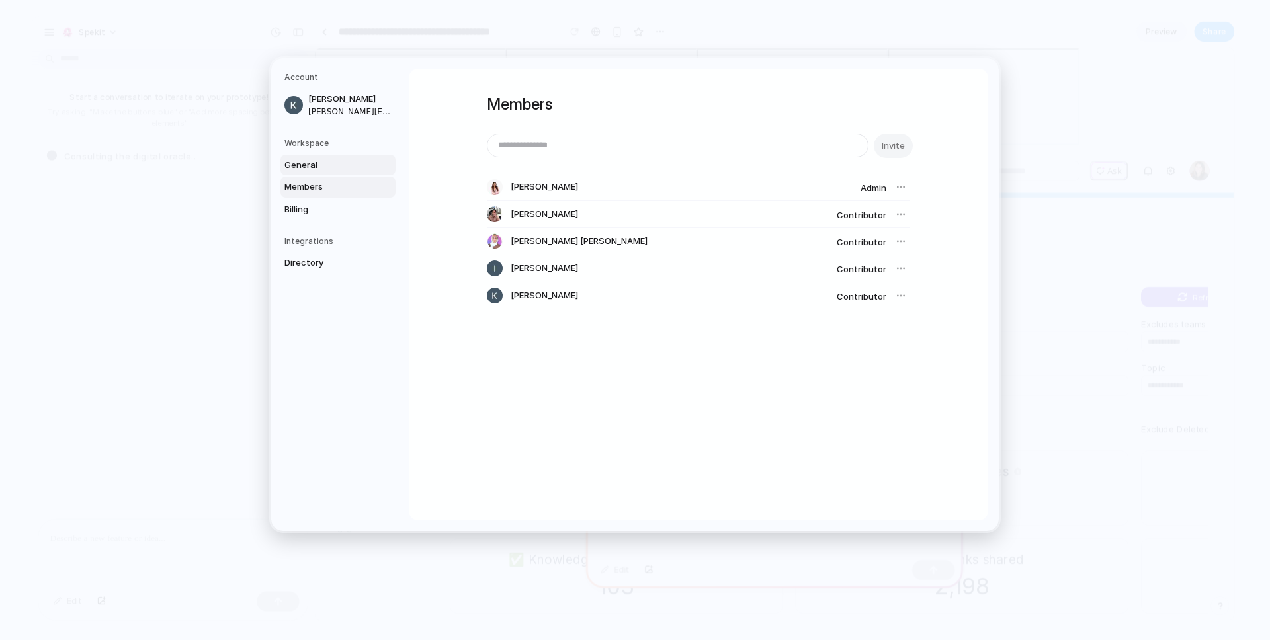
click at [320, 165] on span "General" at bounding box center [326, 164] width 85 height 13
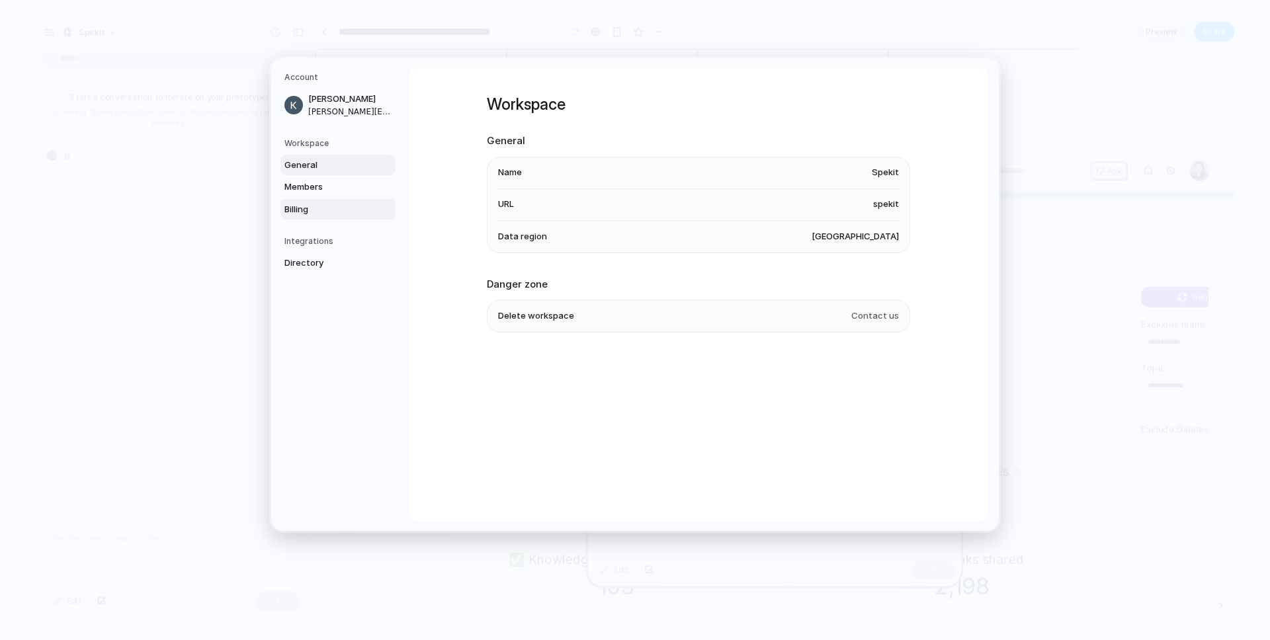
click at [285, 206] on span "Billing" at bounding box center [326, 208] width 85 height 13
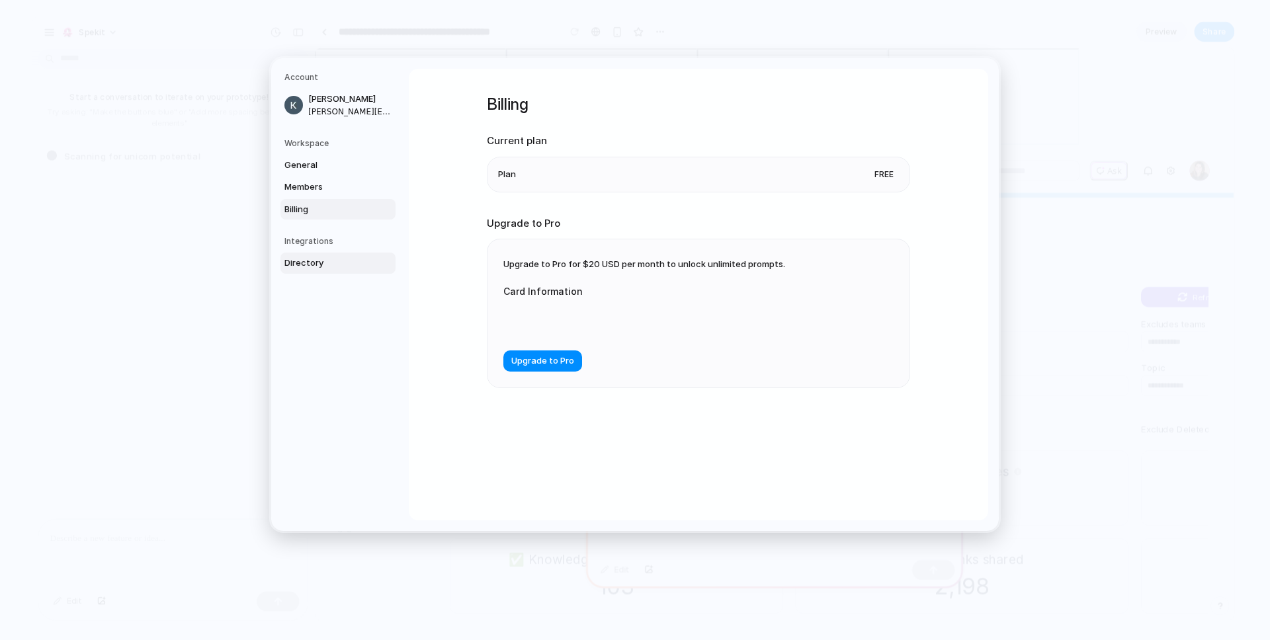
click at [313, 266] on span "Directory" at bounding box center [326, 263] width 85 height 13
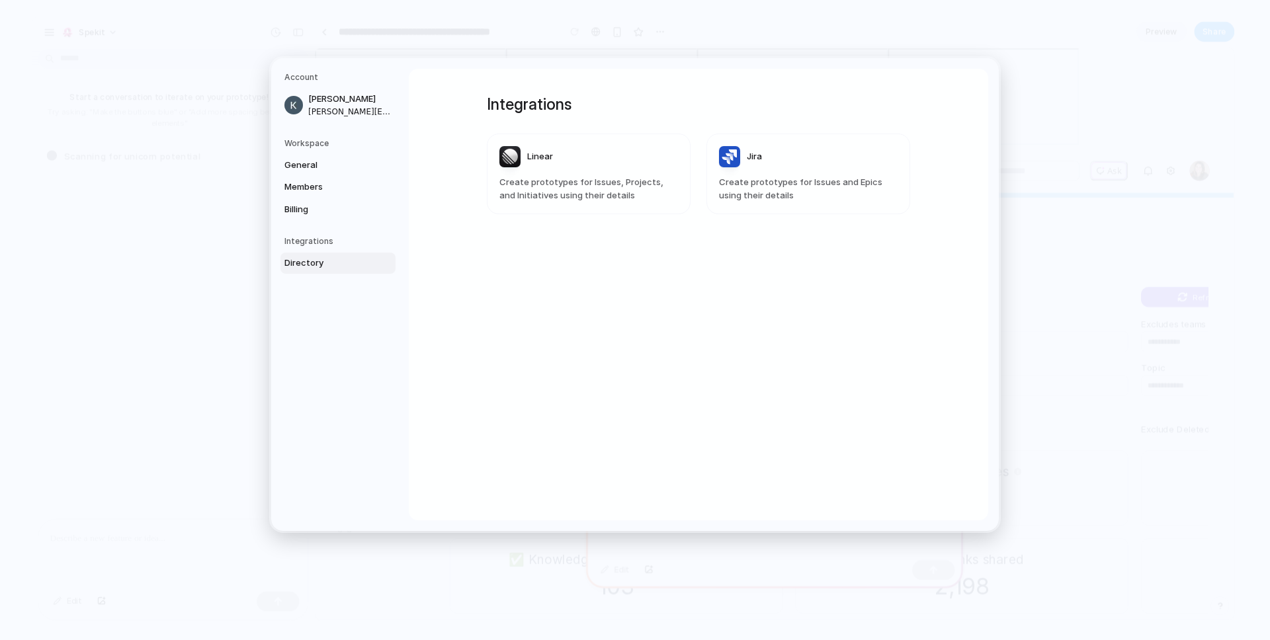
drag, startPoint x: 312, startPoint y: 201, endPoint x: 725, endPoint y: 200, distance: 412.6
click at [704, 200] on div "Account Kate Ucles kate@spekit.co Workspace General Members Billing Integration…" at bounding box center [634, 294] width 727 height 473
click at [778, 201] on span "Create prototypes for Issues and Epics using their details" at bounding box center [808, 189] width 179 height 26
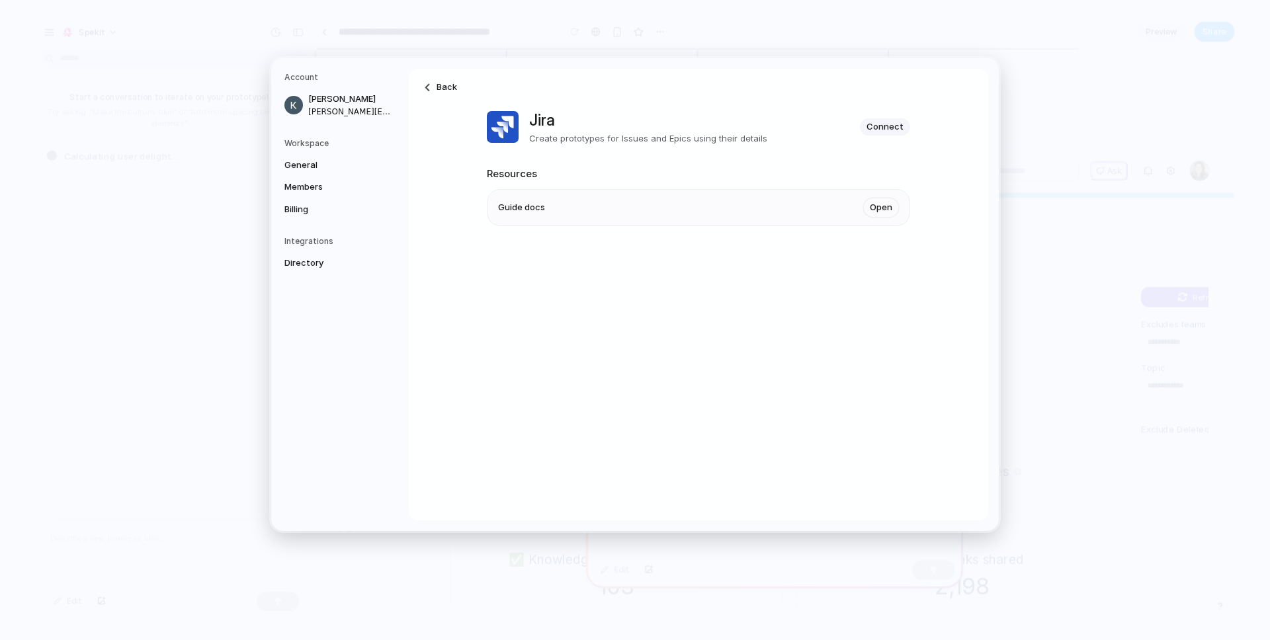
click at [778, 207] on li "Guide docs Open" at bounding box center [698, 208] width 401 height 36
click at [877, 209] on link "Open" at bounding box center [881, 208] width 36 height 20
click at [306, 170] on span "General" at bounding box center [326, 164] width 85 height 13
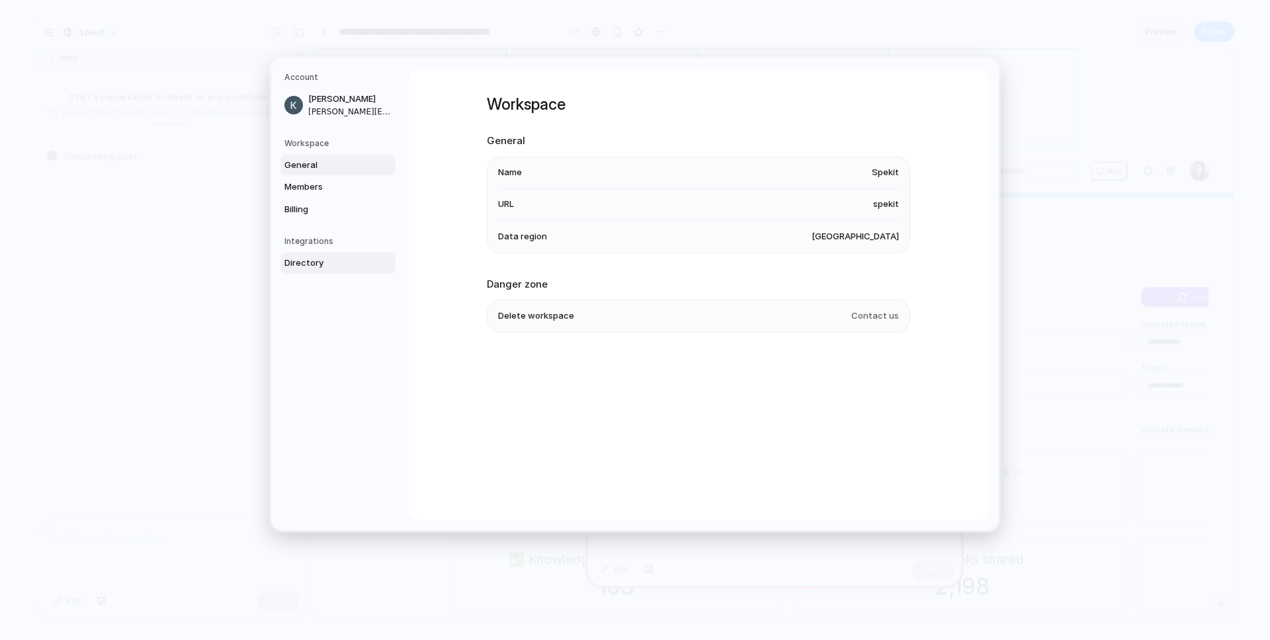
click at [311, 263] on span "Directory" at bounding box center [326, 263] width 85 height 13
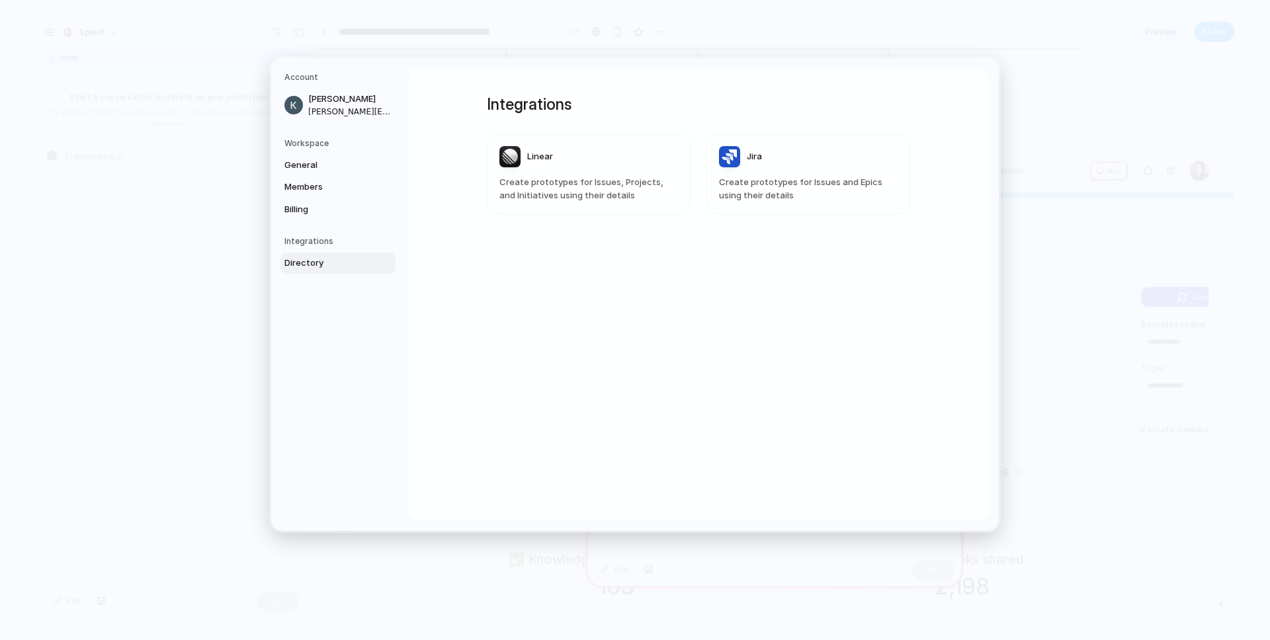
click at [754, 157] on span "Jira" at bounding box center [754, 156] width 15 height 13
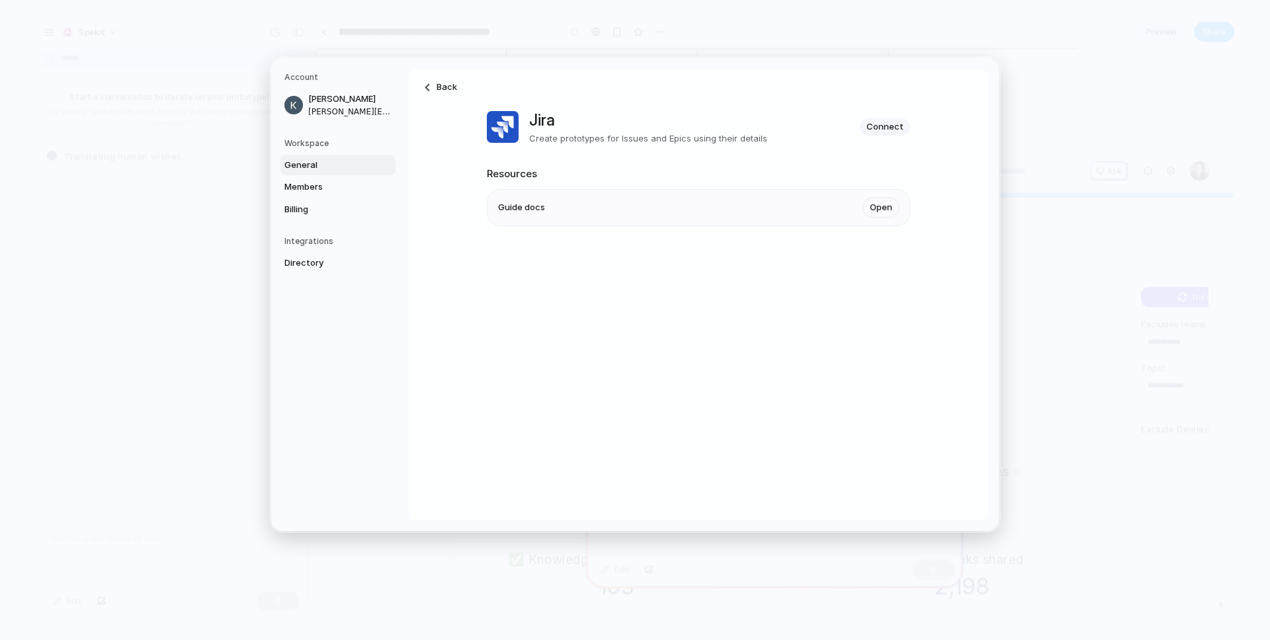
click at [307, 169] on span "General" at bounding box center [326, 164] width 85 height 13
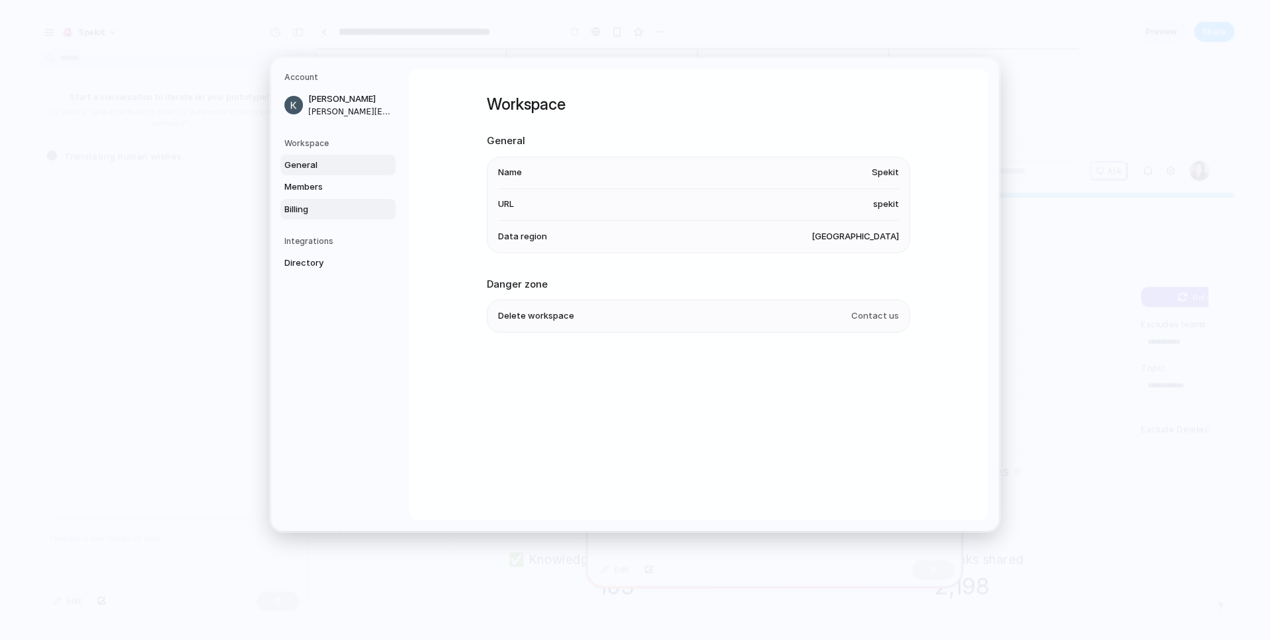
click at [321, 204] on span "Billing" at bounding box center [326, 208] width 85 height 13
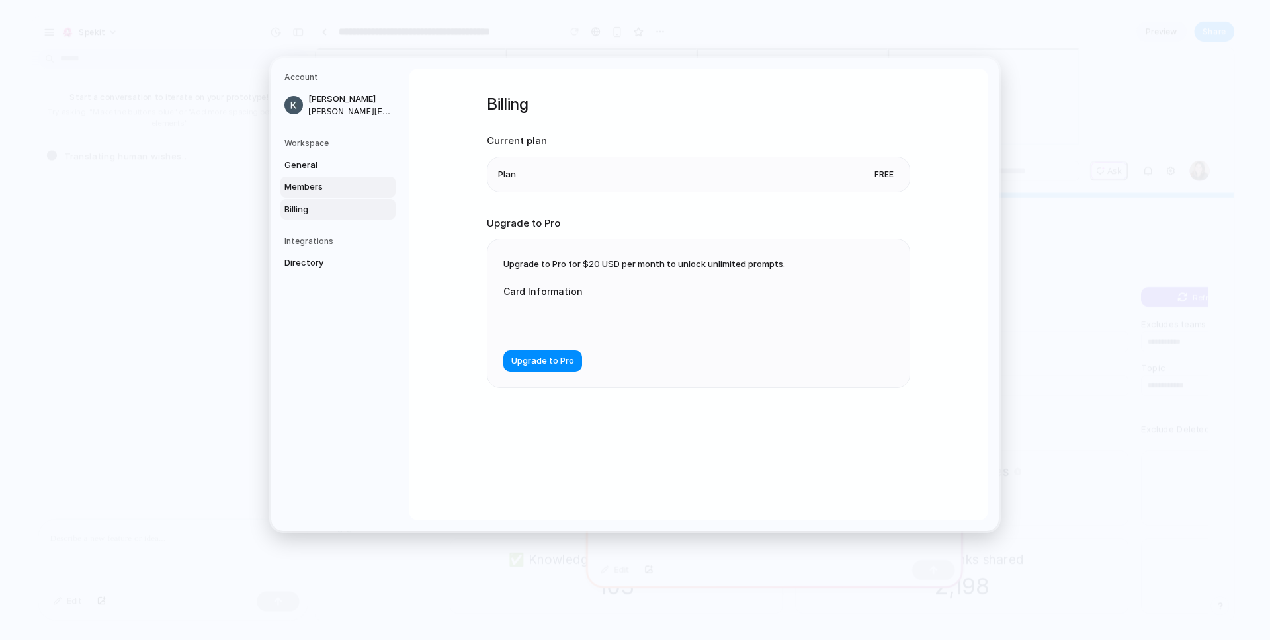
click at [323, 194] on link "Members" at bounding box center [337, 187] width 115 height 21
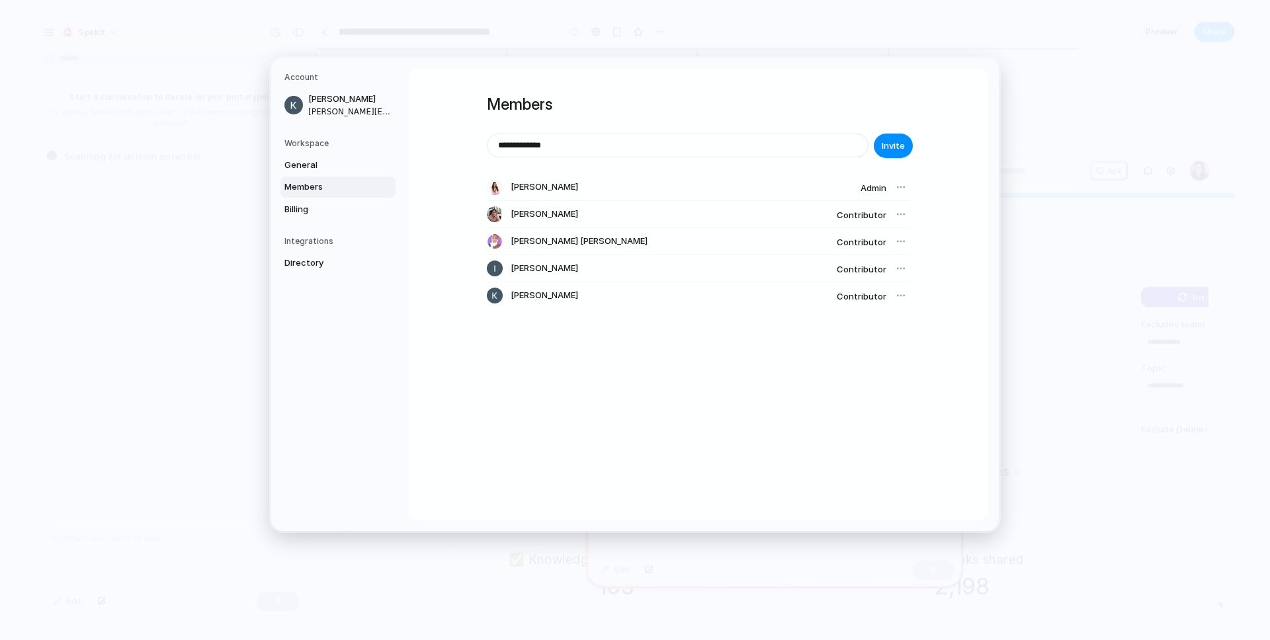
type input "**********"
click at [899, 151] on span "Invite" at bounding box center [892, 146] width 23 height 13
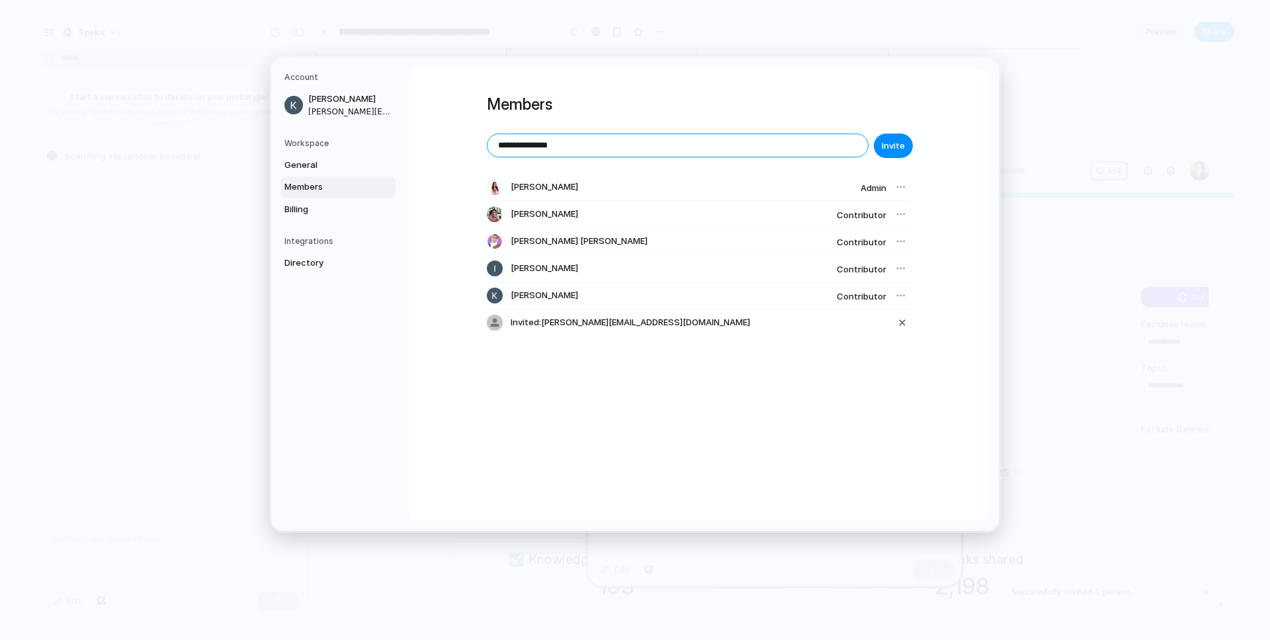
drag, startPoint x: 588, startPoint y: 144, endPoint x: 488, endPoint y: 136, distance: 100.2
click at [488, 136] on input "**********" at bounding box center [677, 145] width 380 height 22
click at [505, 143] on input "**********" at bounding box center [677, 145] width 380 height 22
drag, startPoint x: 507, startPoint y: 145, endPoint x: 449, endPoint y: 145, distance: 58.2
click at [449, 145] on div "**********" at bounding box center [698, 295] width 579 height 452
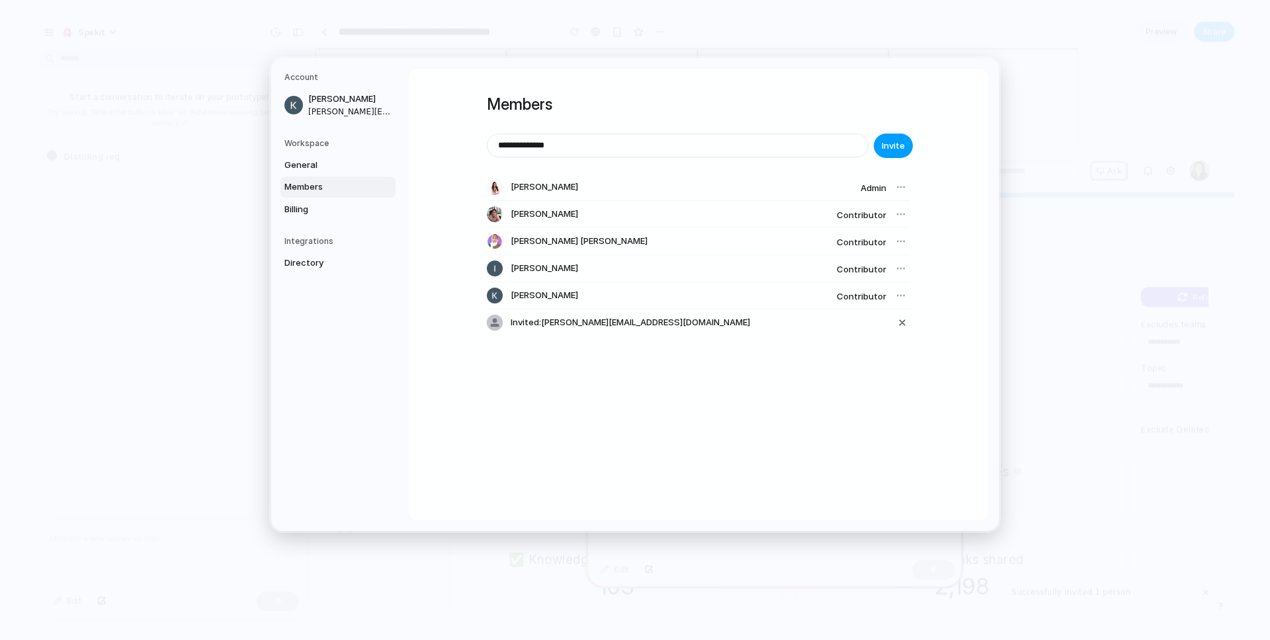
click at [898, 147] on span "Invite" at bounding box center [892, 146] width 23 height 13
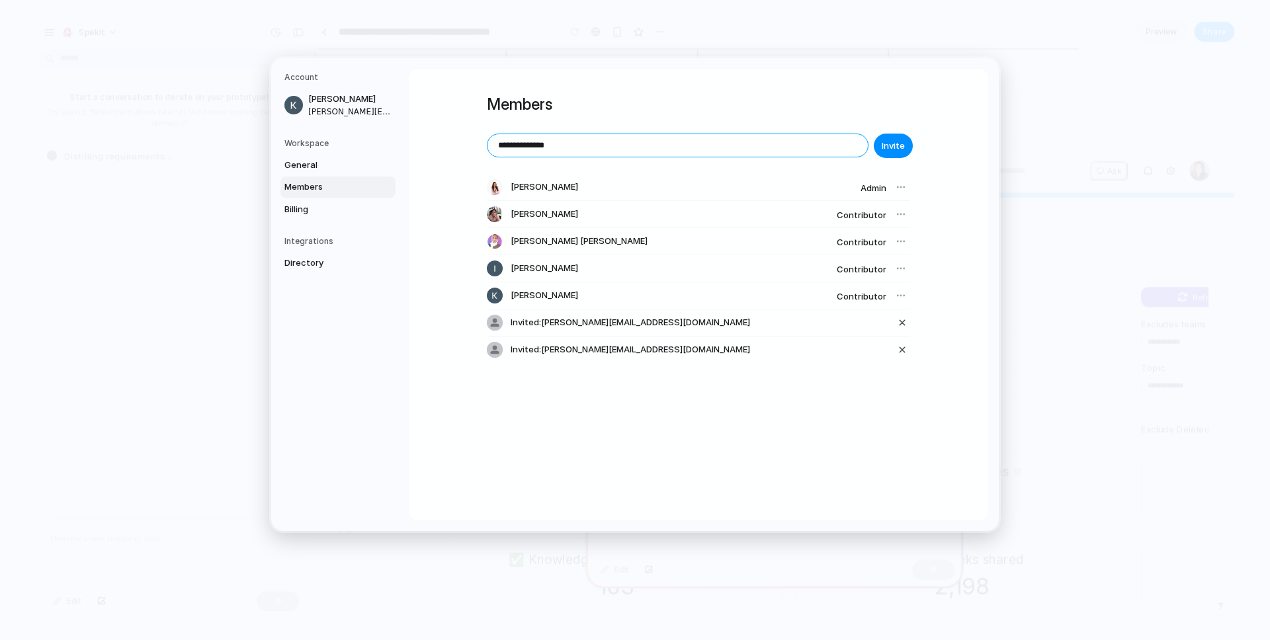
drag, startPoint x: 514, startPoint y: 149, endPoint x: 439, endPoint y: 145, distance: 75.5
click at [440, 145] on div "**********" at bounding box center [698, 295] width 579 height 452
type input "**********"
click at [896, 145] on span "Invite" at bounding box center [892, 146] width 23 height 13
drag, startPoint x: 581, startPoint y: 153, endPoint x: 210, endPoint y: 153, distance: 370.9
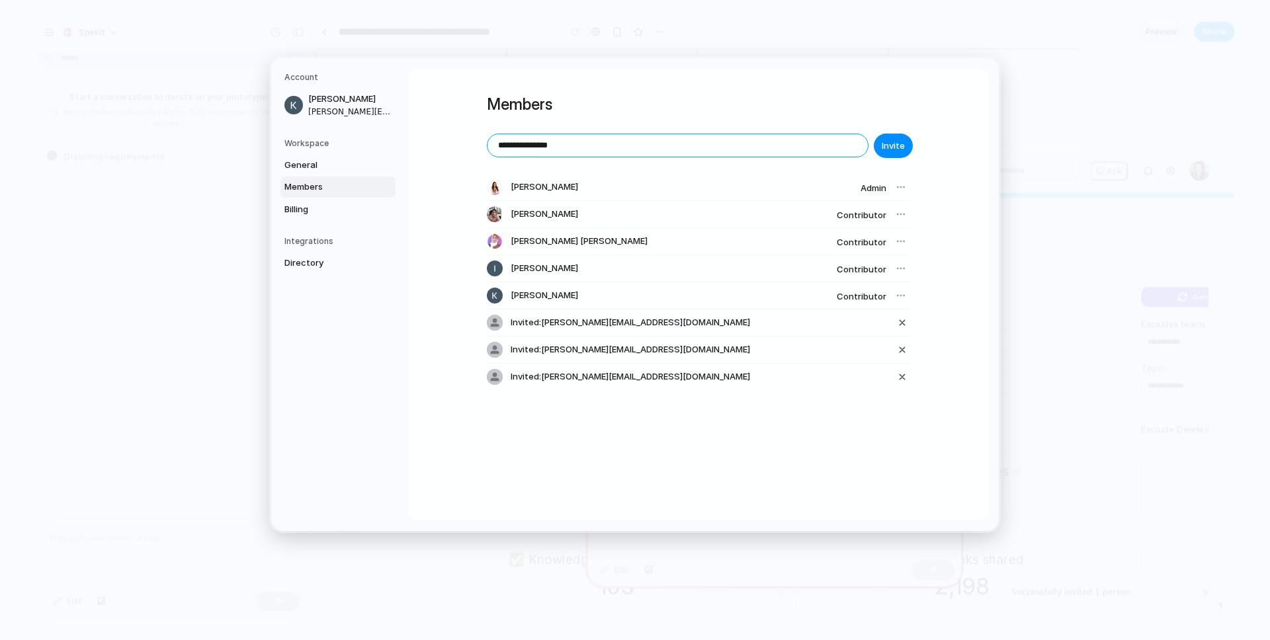
click at [212, 153] on div "**********" at bounding box center [635, 320] width 1270 height 640
